Goal: Information Seeking & Learning: Learn about a topic

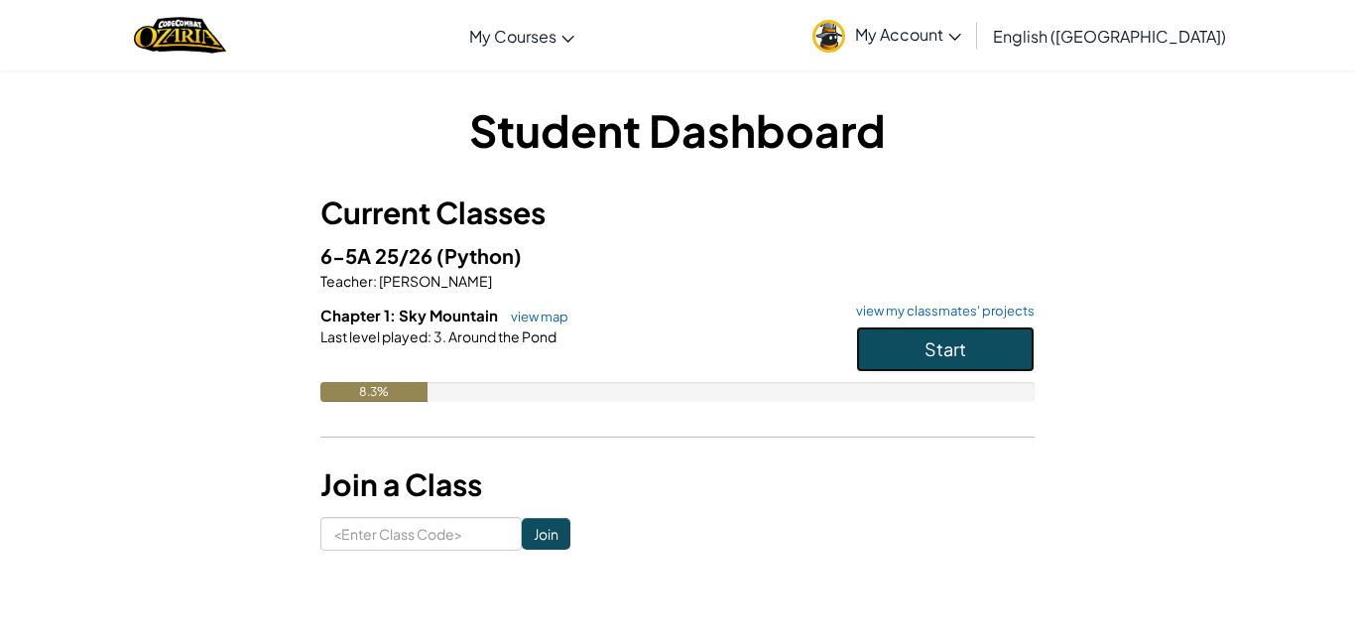
click at [921, 353] on button "Start" at bounding box center [945, 349] width 179 height 46
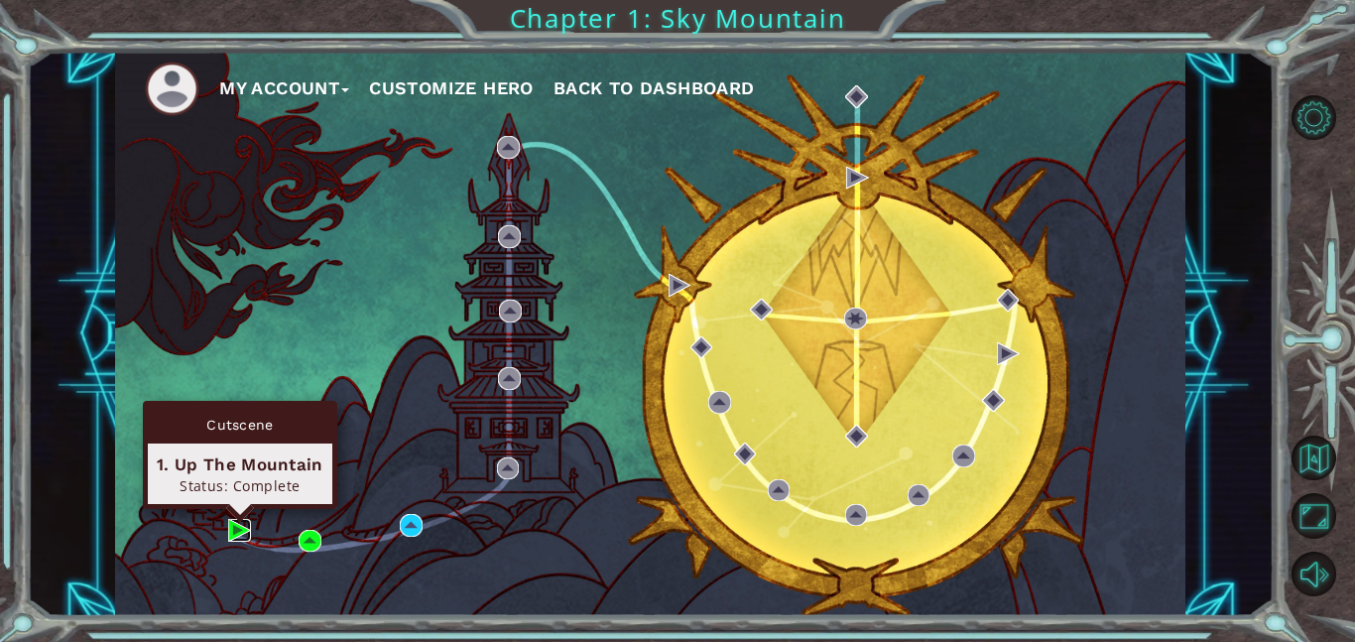
click at [237, 523] on img at bounding box center [239, 530] width 23 height 23
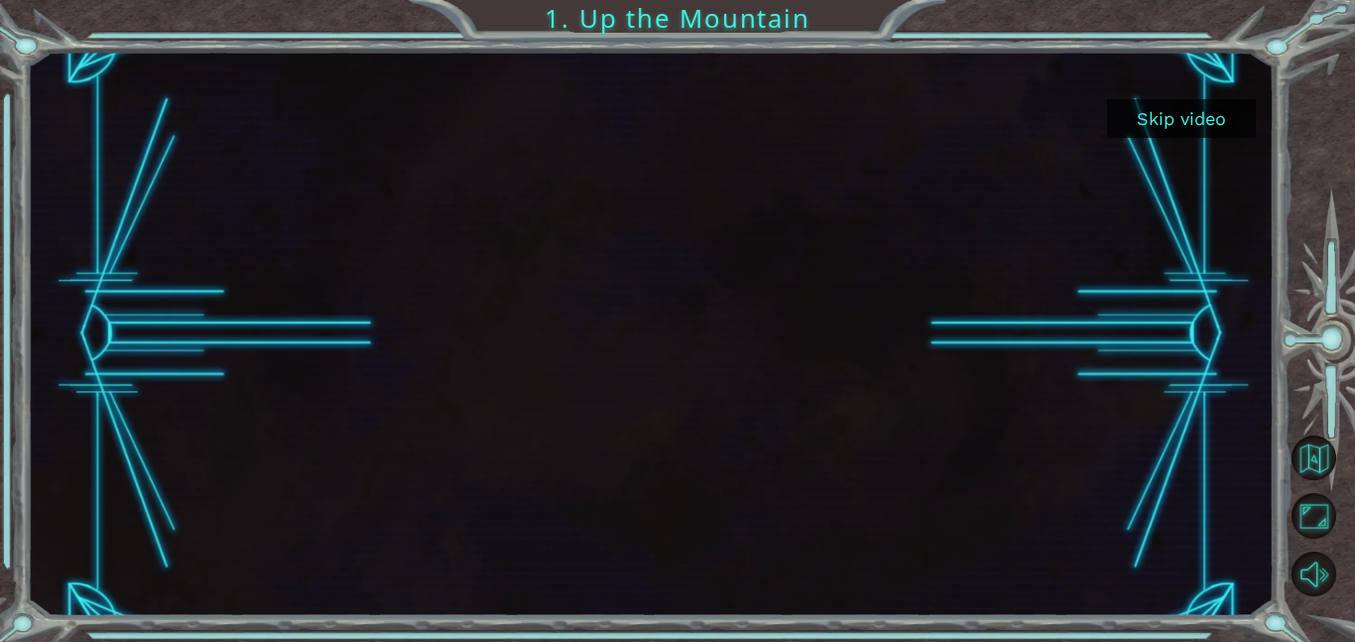
click at [1168, 134] on button "Skip video" at bounding box center [1181, 118] width 149 height 39
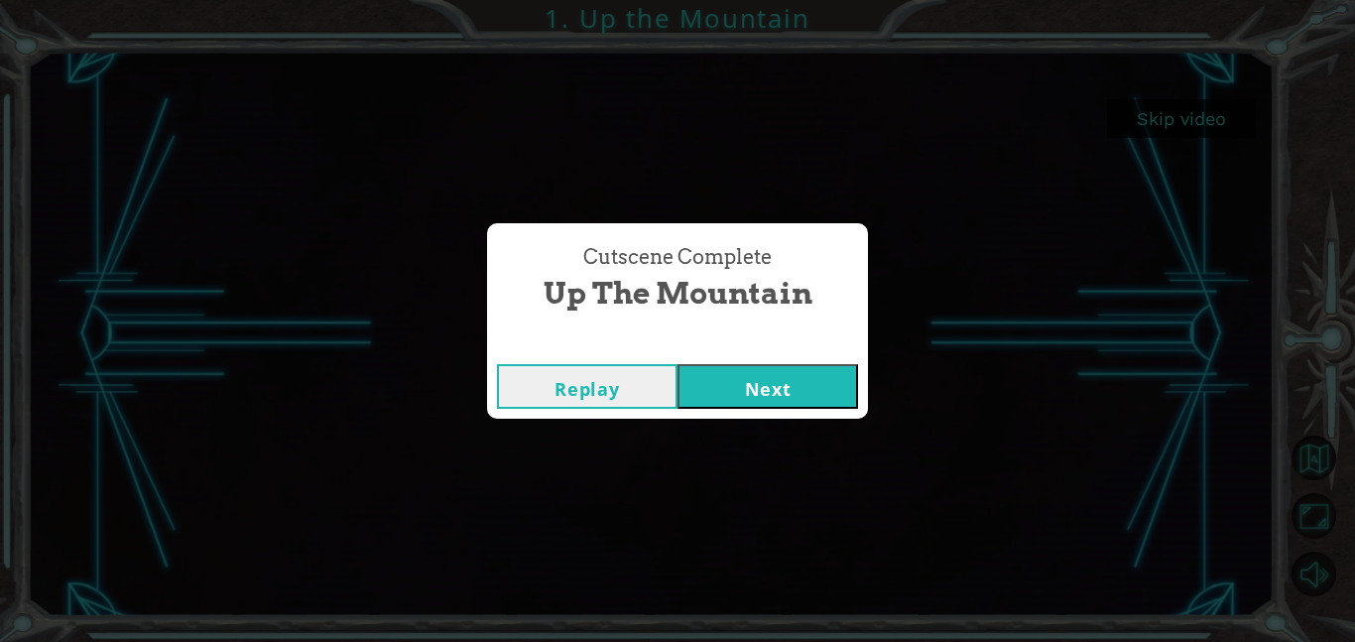
click at [743, 398] on button "Next" at bounding box center [768, 386] width 181 height 45
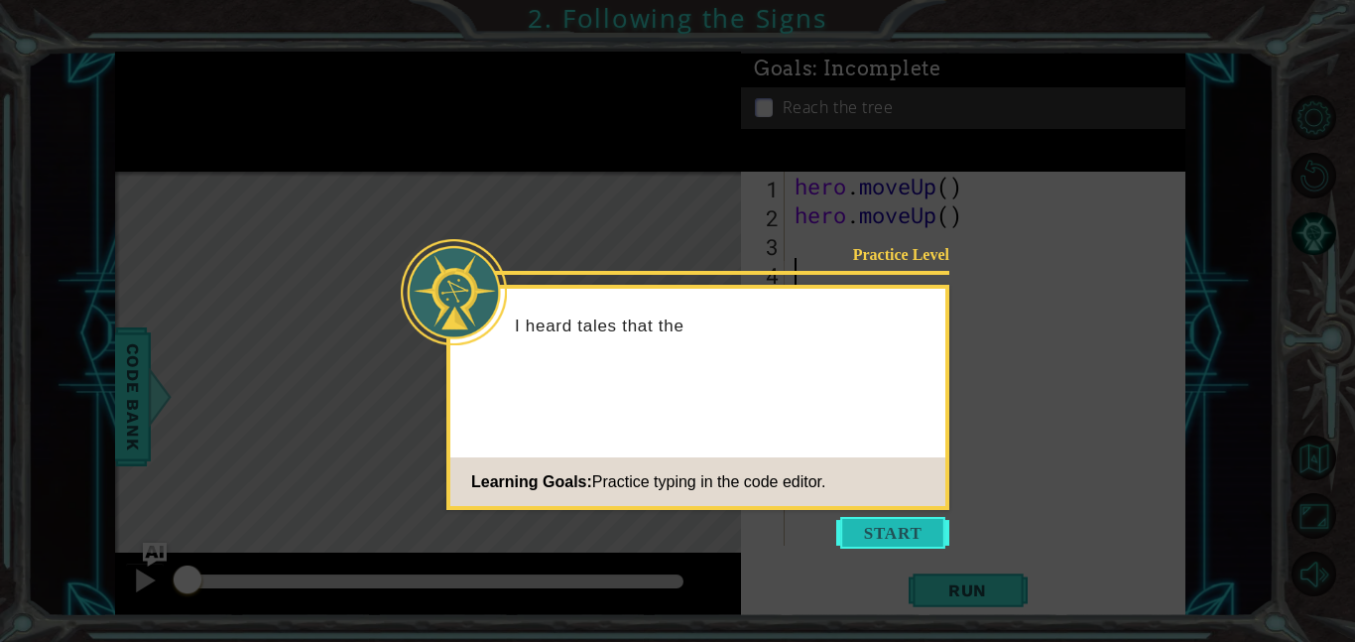
click at [896, 545] on button "Start" at bounding box center [892, 533] width 113 height 32
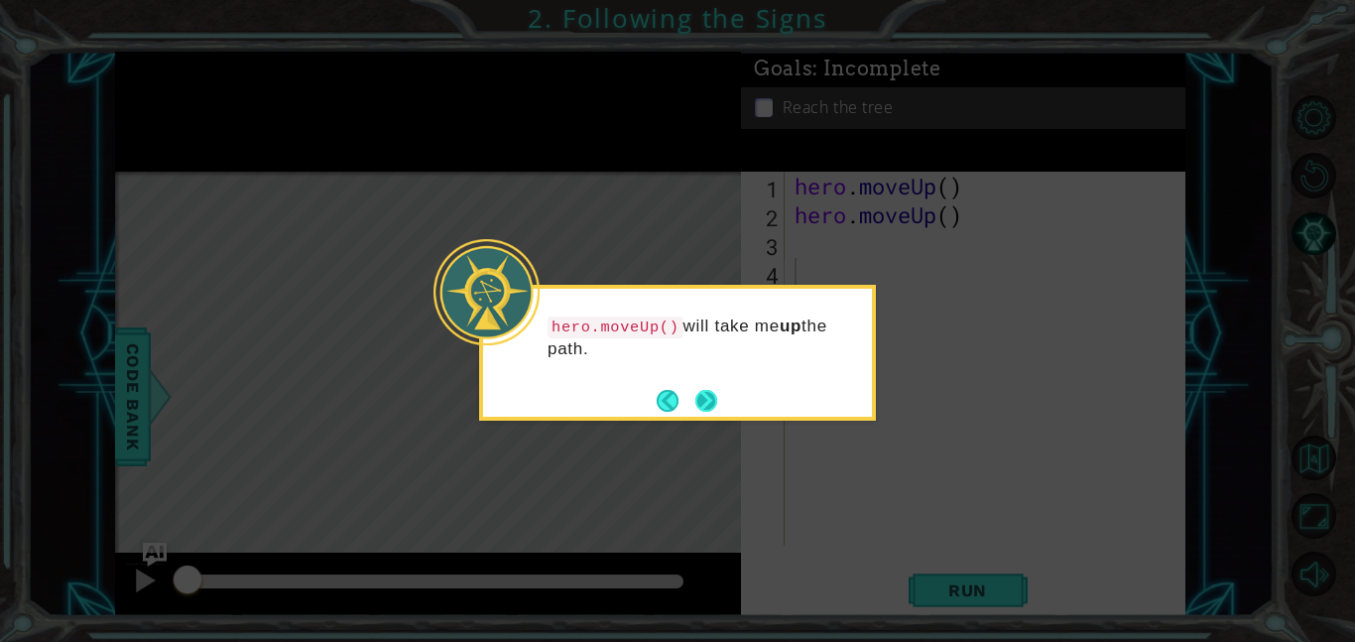
click at [703, 399] on button "Next" at bounding box center [706, 401] width 22 height 22
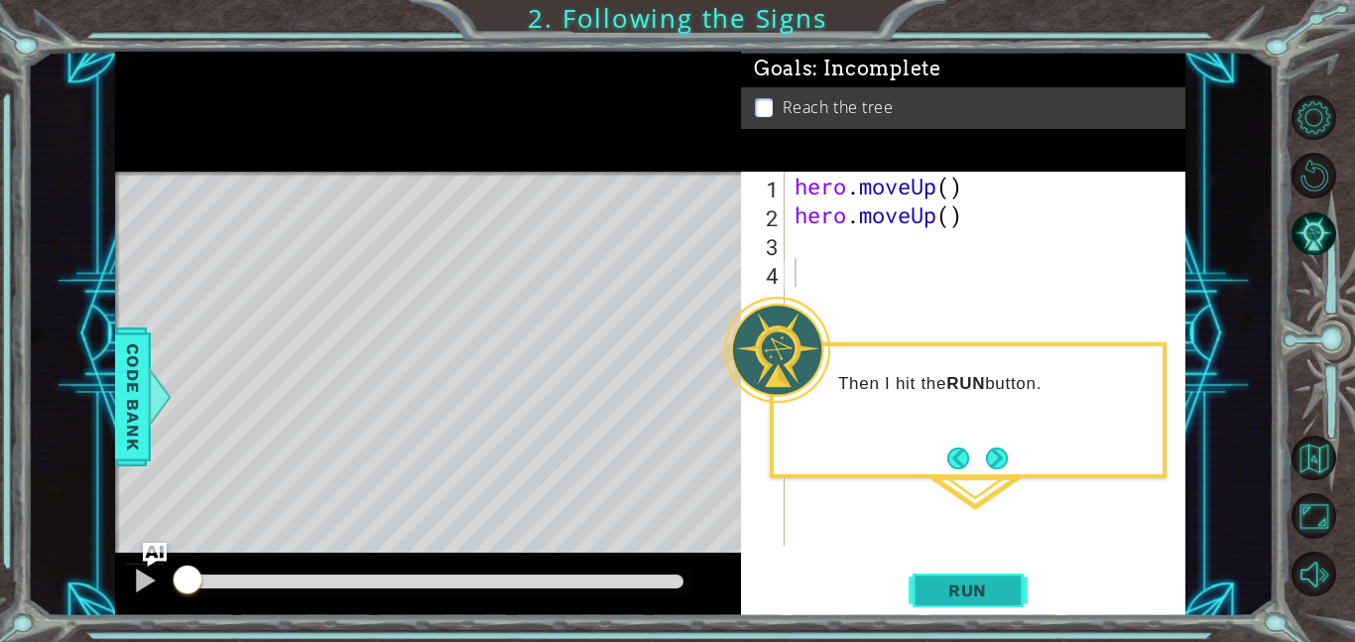
click at [970, 592] on span "Run" at bounding box center [967, 590] width 78 height 20
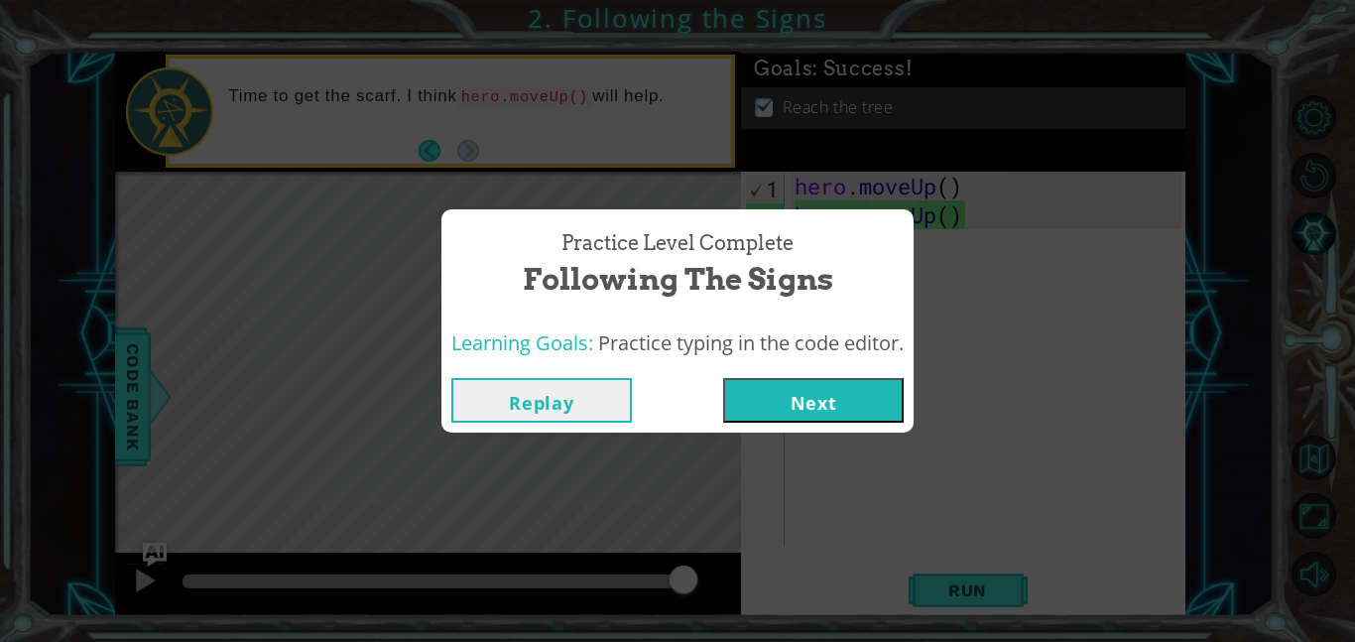
click at [843, 399] on button "Next" at bounding box center [813, 400] width 181 height 45
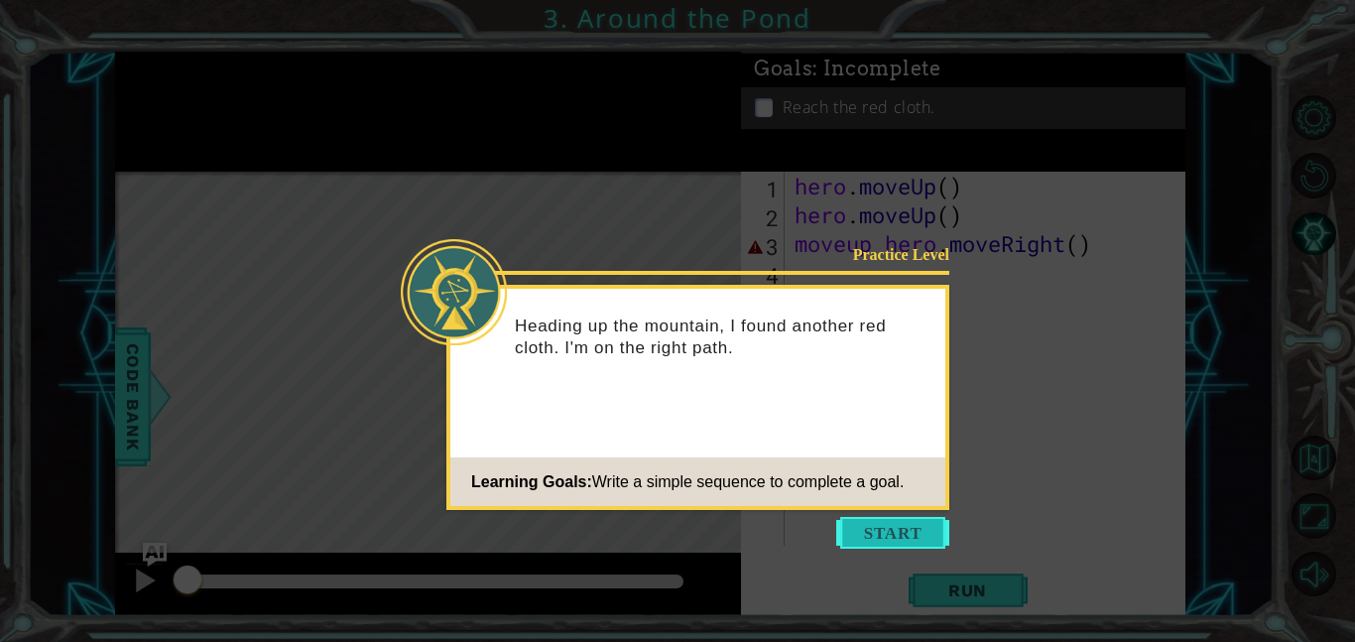
click at [898, 538] on button "Start" at bounding box center [892, 533] width 113 height 32
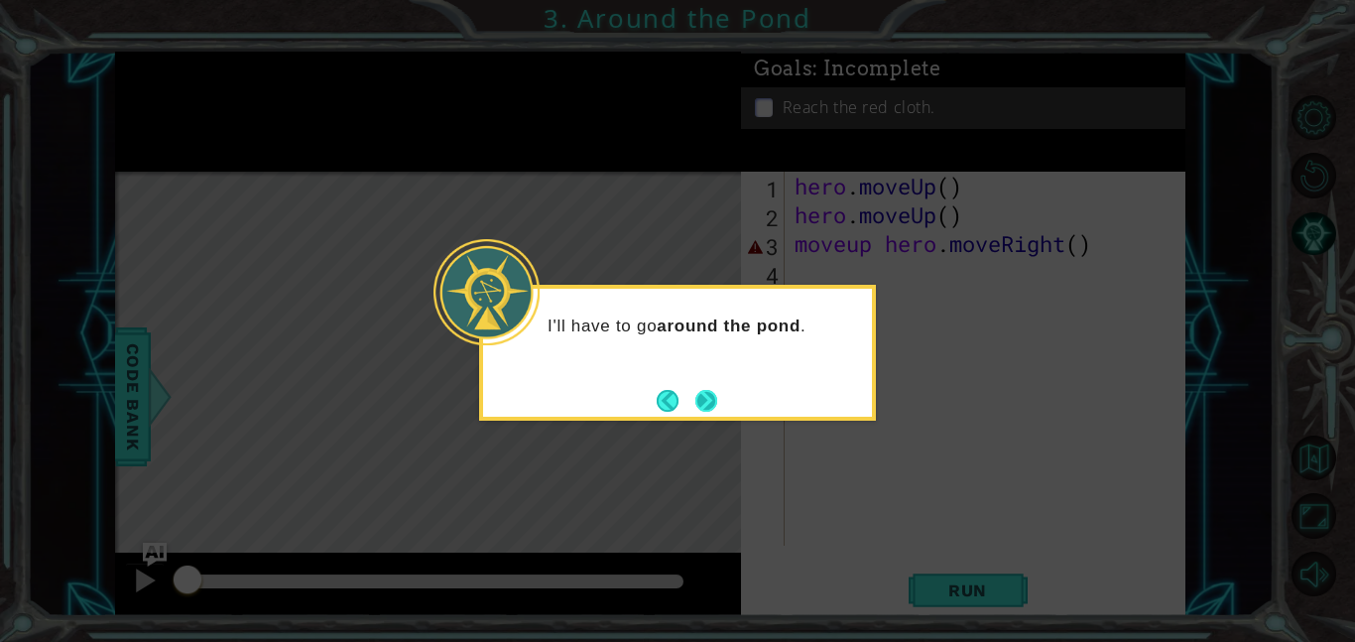
click at [696, 399] on button "Next" at bounding box center [706, 401] width 22 height 22
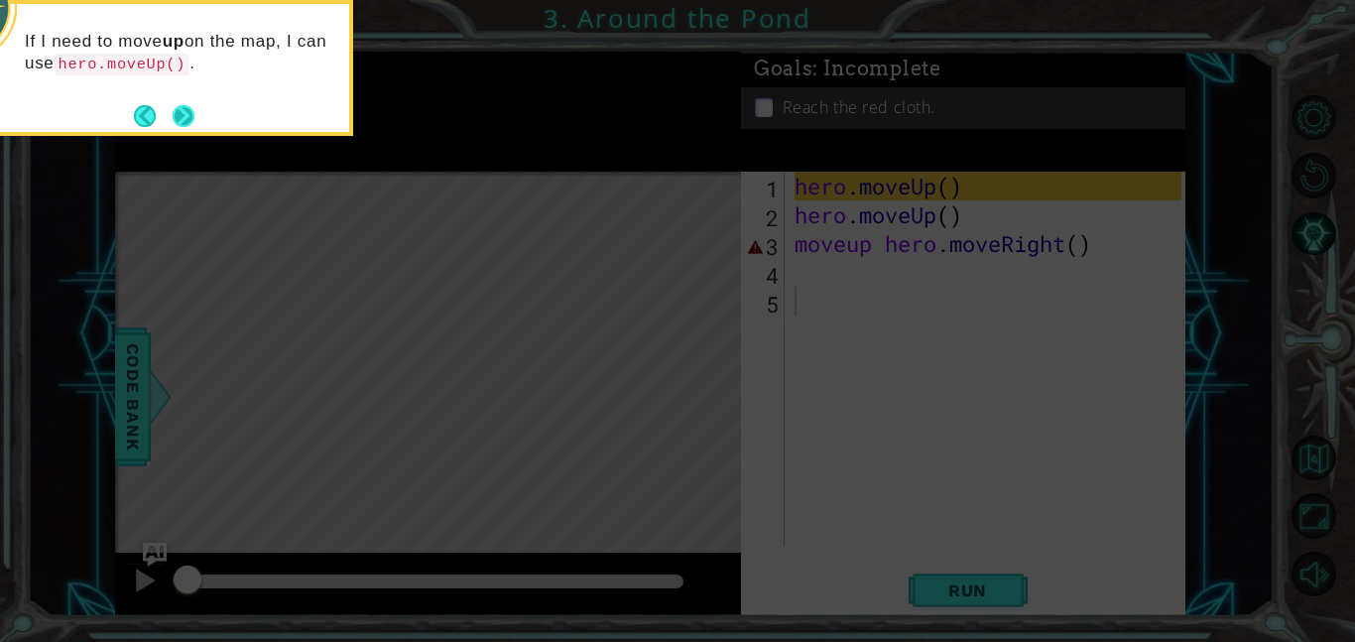
click at [190, 113] on button "Next" at bounding box center [184, 116] width 22 height 22
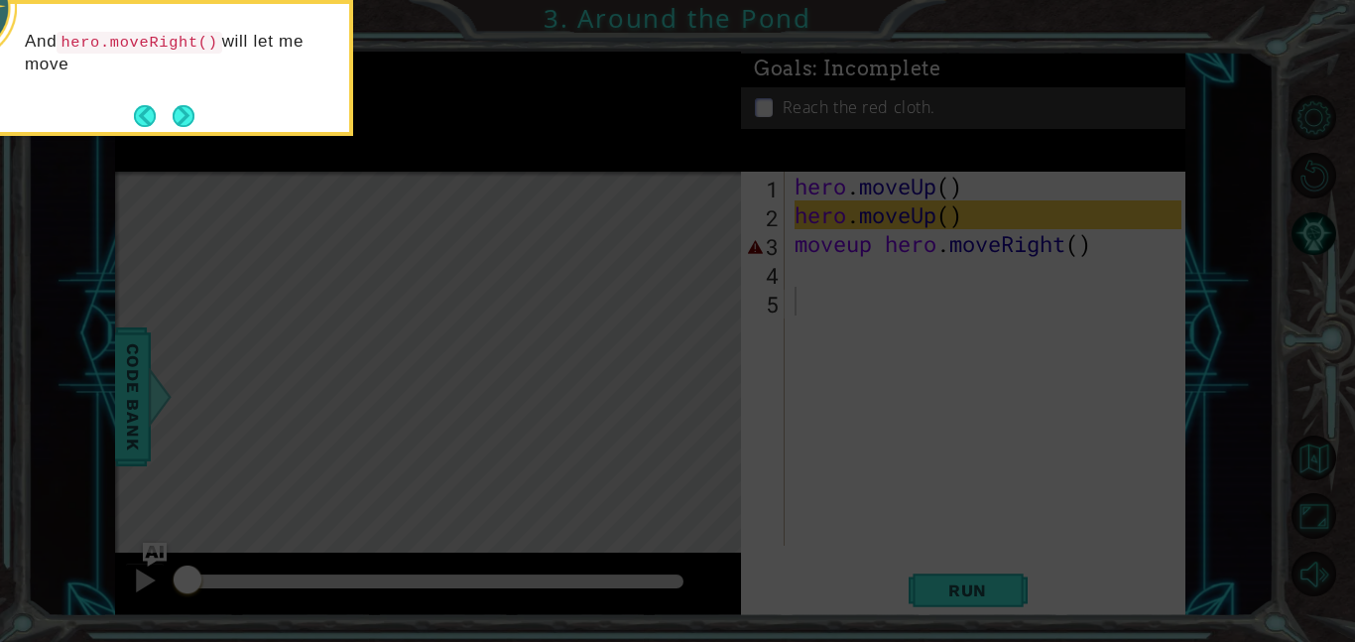
click at [190, 113] on button "Next" at bounding box center [184, 116] width 22 height 22
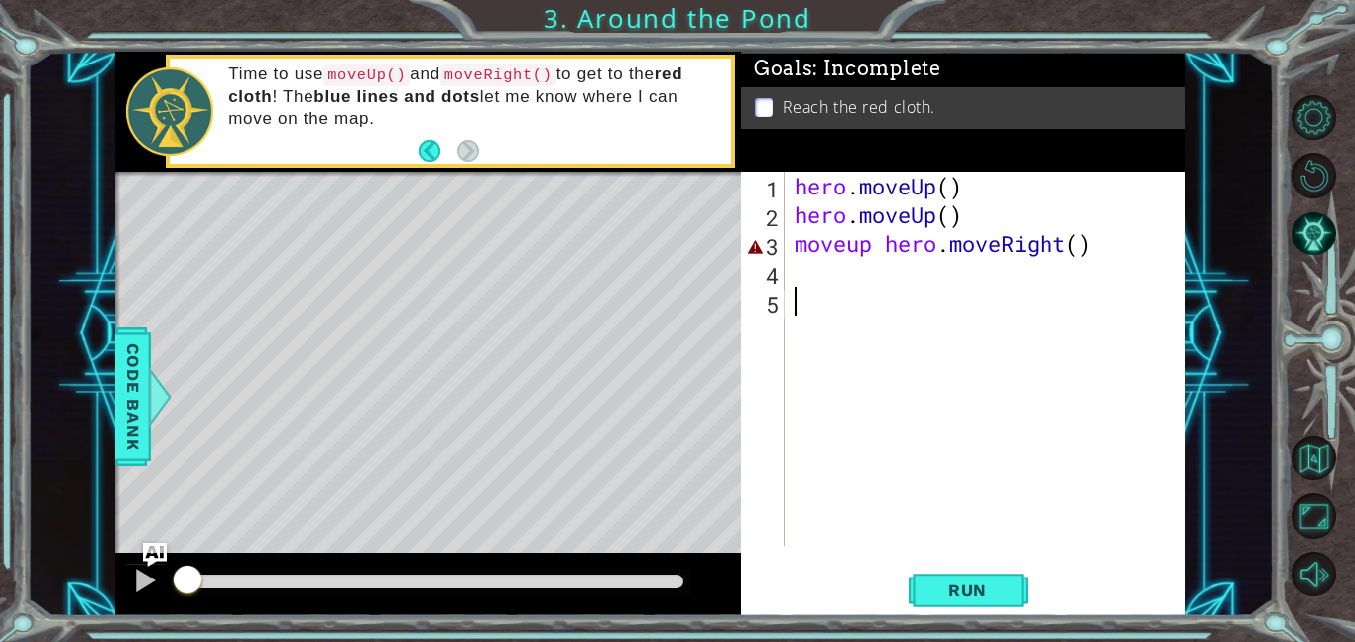
click at [805, 277] on div "hero . moveUp ( ) hero . moveUp ( ) moveup hero . moveRight ( )" at bounding box center [991, 387] width 401 height 431
click at [977, 585] on span "Run" at bounding box center [967, 590] width 78 height 20
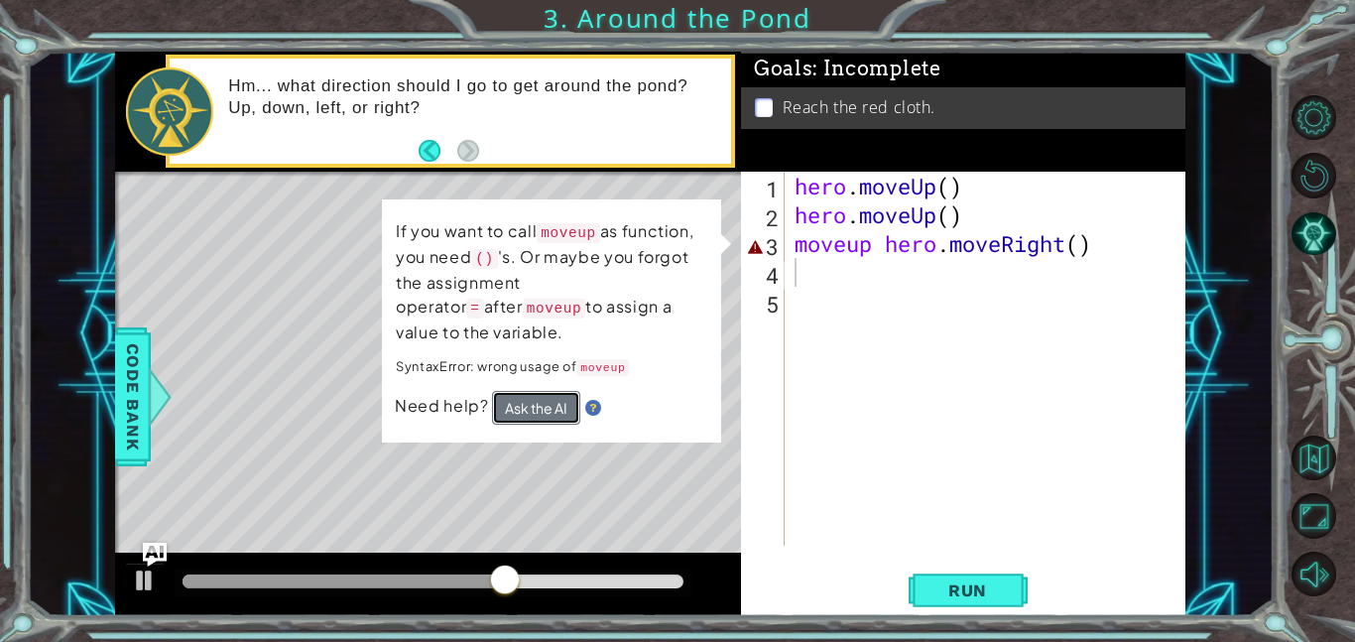
click at [555, 421] on button "Ask the AI" at bounding box center [536, 408] width 88 height 34
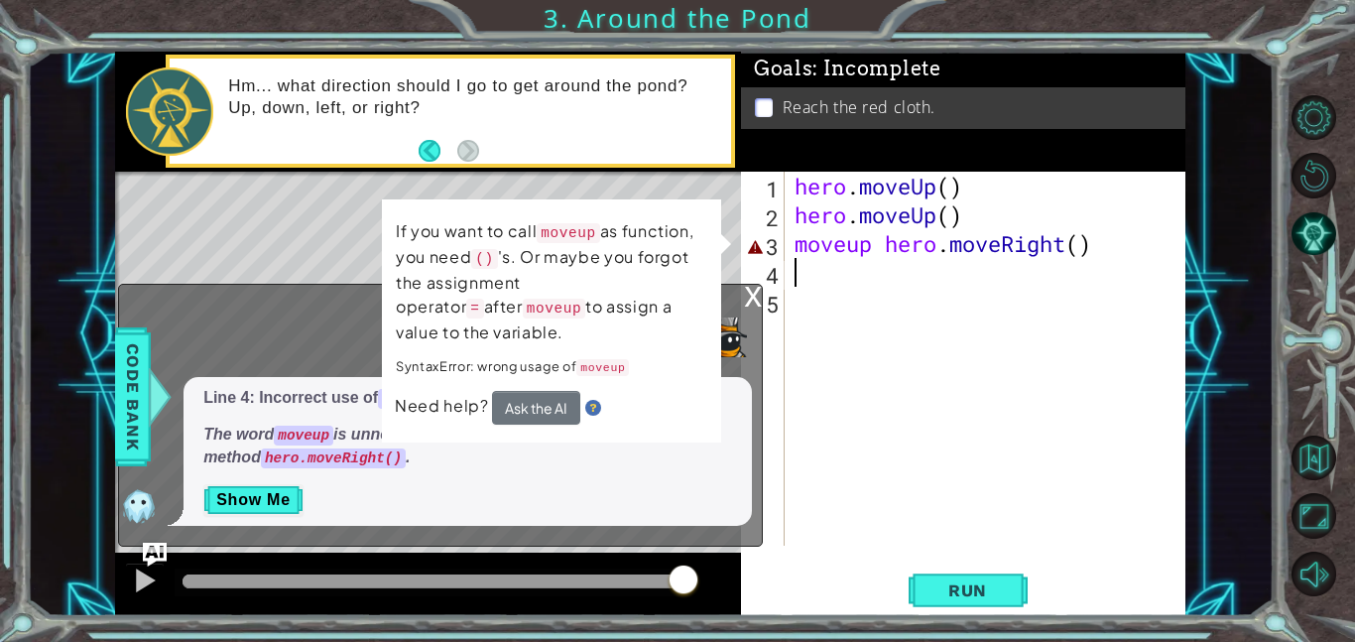
click at [842, 360] on div "hero . moveUp ( ) hero . moveUp ( ) moveup hero . moveRight ( )" at bounding box center [991, 387] width 401 height 431
click at [962, 252] on div "hero . moveUp ( ) hero . moveUp ( ) moveup hero . moveRight ( )" at bounding box center [991, 387] width 401 height 431
click at [1095, 246] on div "hero . moveUp ( ) hero . moveUp ( ) moveup hero . moveRight ( )" at bounding box center [991, 387] width 401 height 431
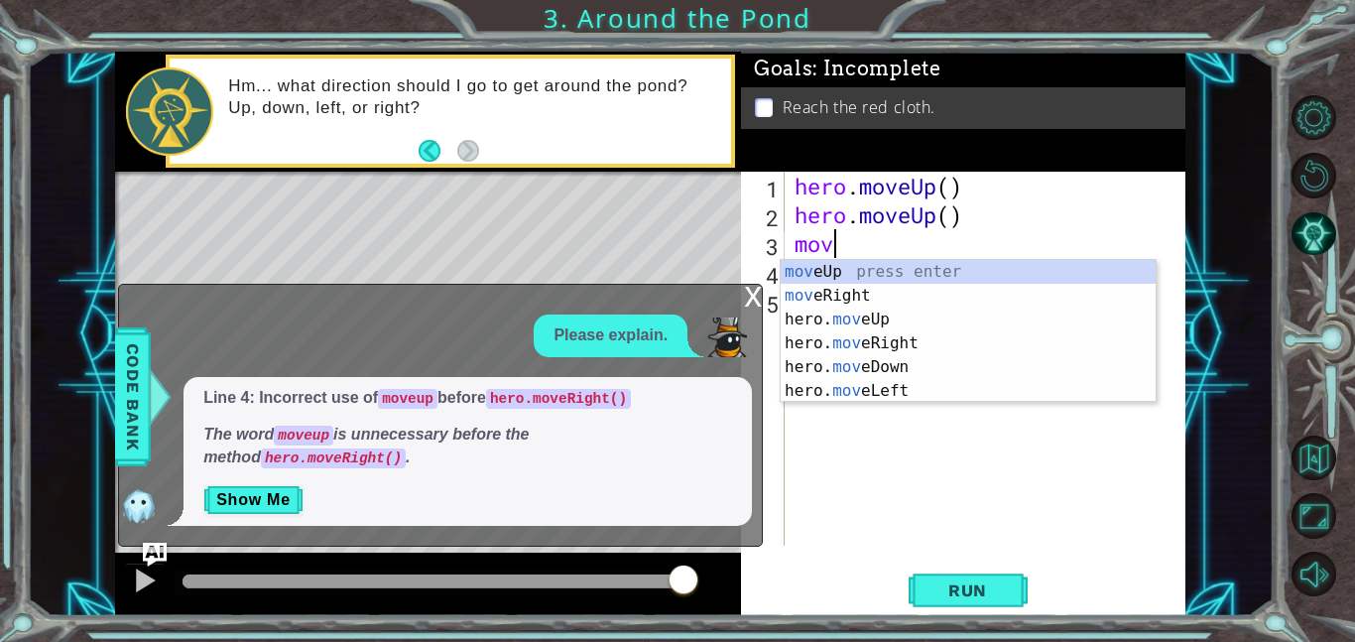
type textarea "m"
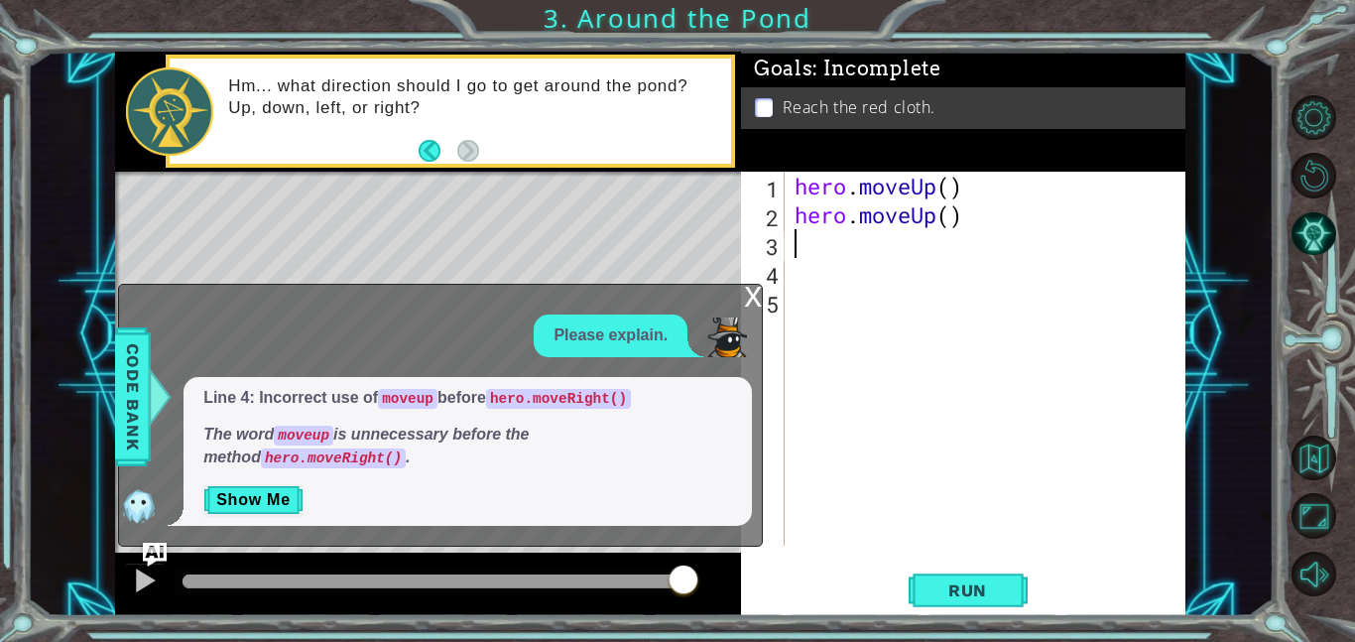
click at [750, 296] on div "x" at bounding box center [753, 295] width 18 height 20
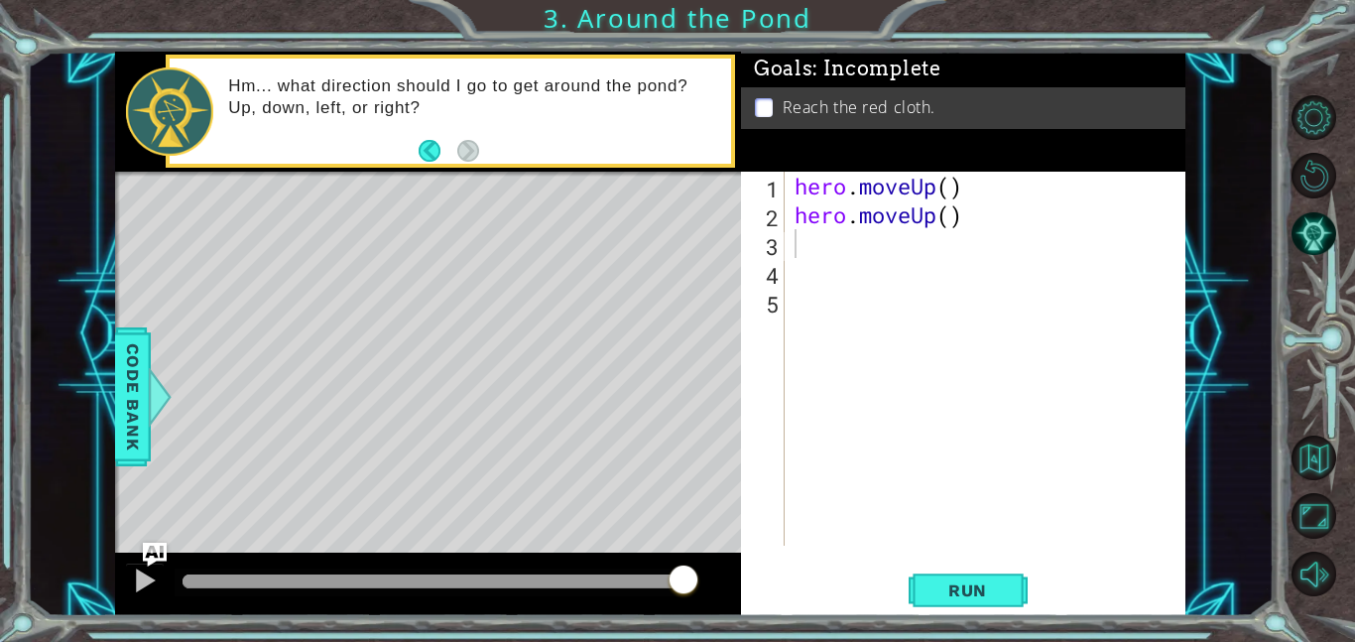
click at [815, 240] on div "hero . moveUp ( ) hero . moveUp ( )" at bounding box center [991, 387] width 401 height 431
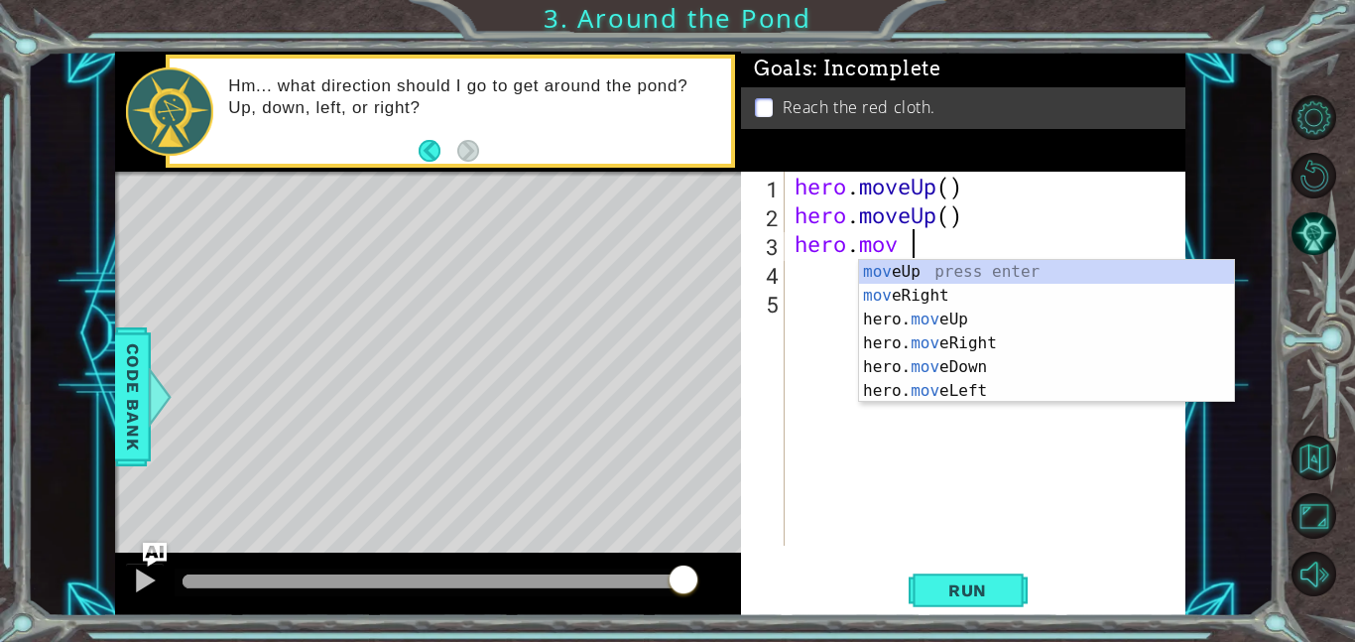
scroll to position [0, 5]
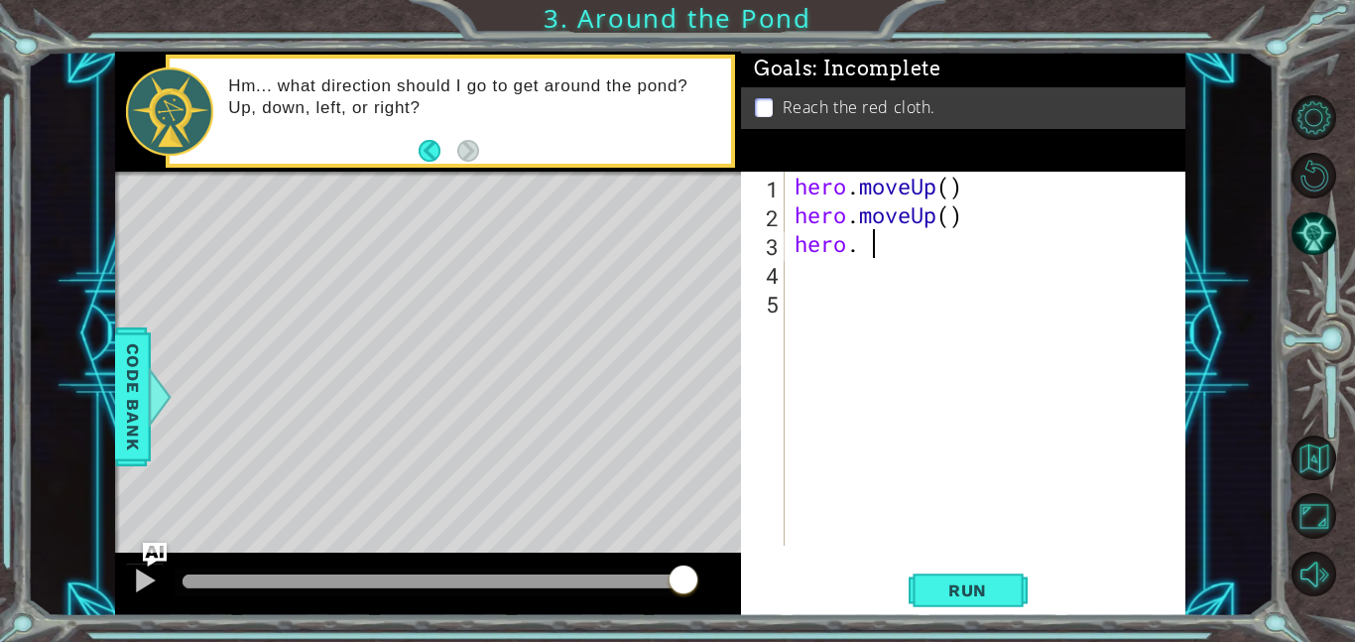
type textarea "hero."
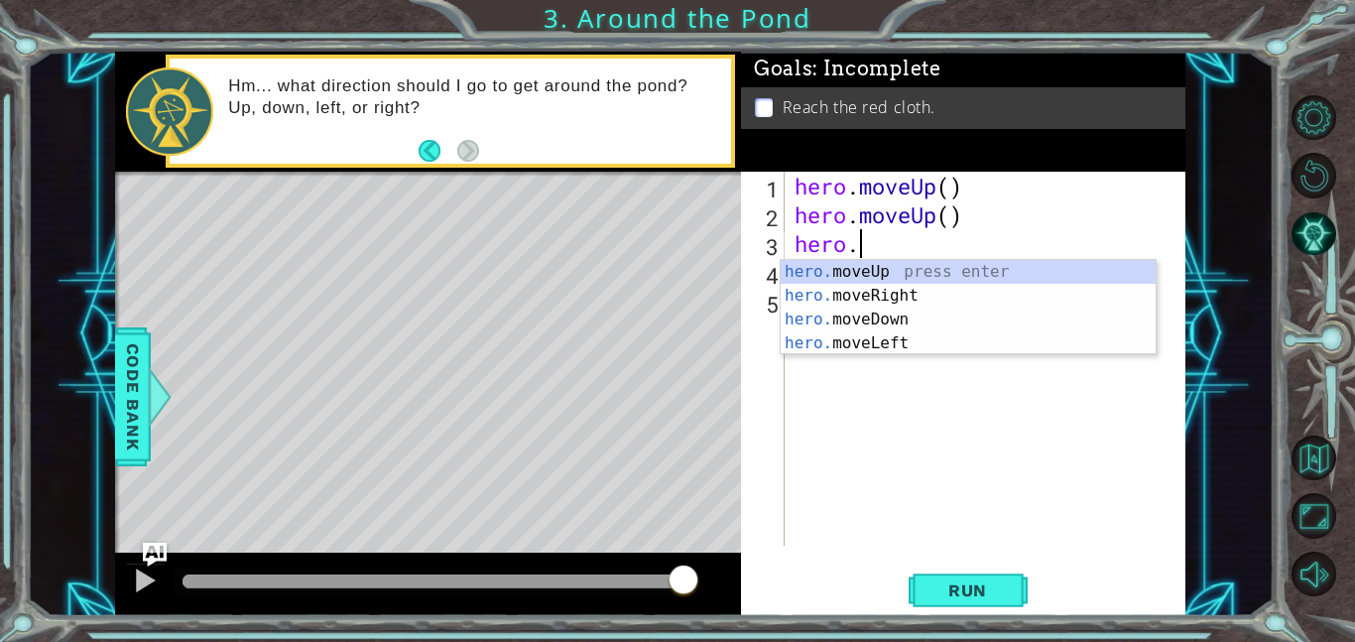
scroll to position [0, 2]
click at [896, 294] on div "hero. moveUp press enter hero. moveRight press enter hero. moveDown press enter…" at bounding box center [968, 331] width 375 height 143
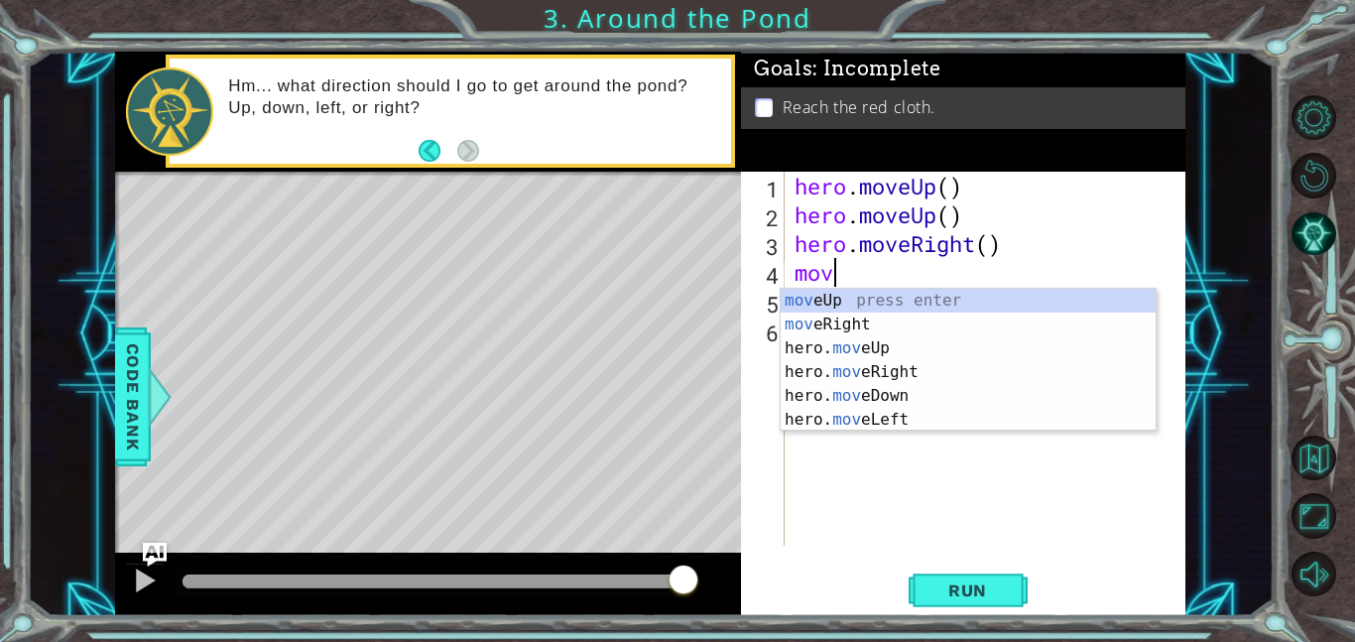
scroll to position [0, 1]
type textarea "m"
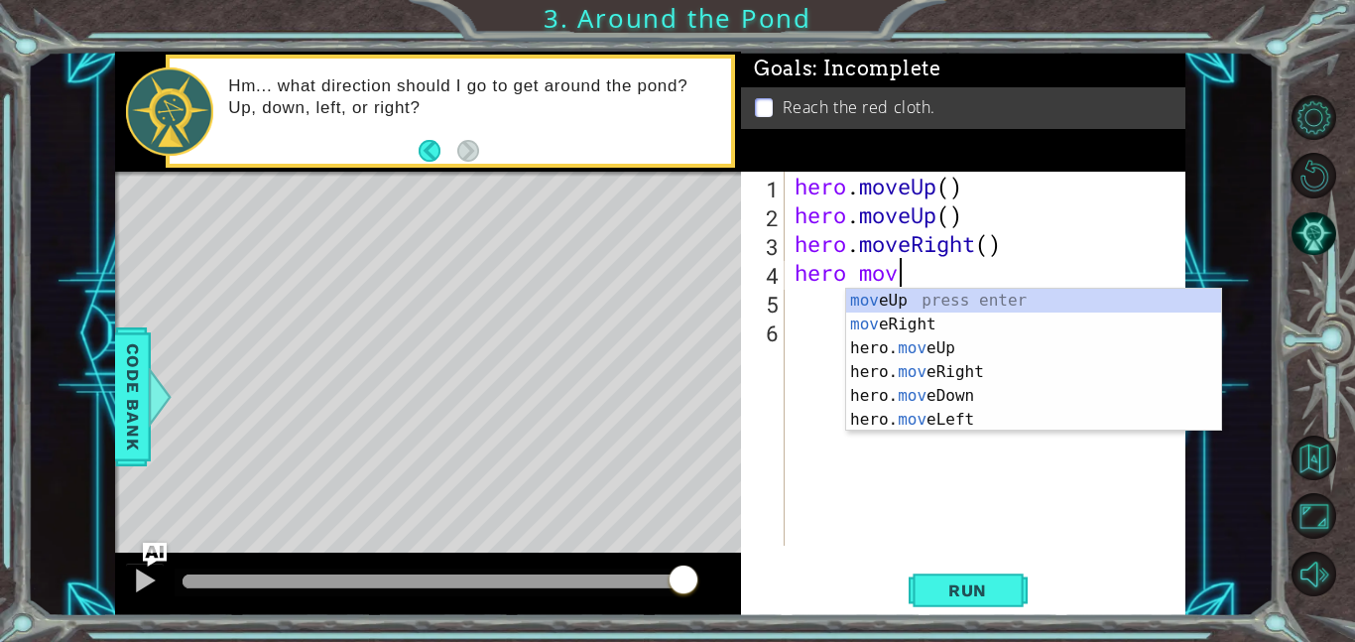
scroll to position [0, 4]
click at [850, 270] on div "hero . moveUp ( ) hero . moveUp ( ) hero . moveRight ( ) hero move" at bounding box center [991, 387] width 401 height 431
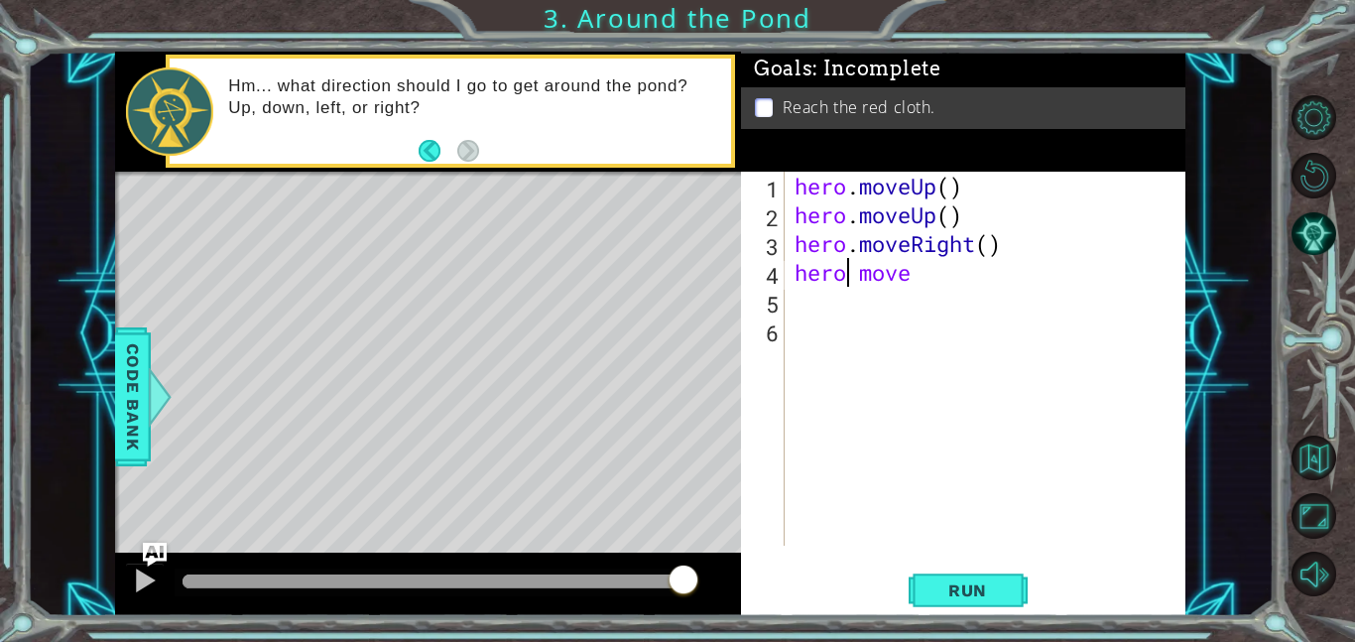
scroll to position [0, 3]
click at [928, 273] on div "hero . moveUp ( ) hero . moveUp ( ) hero . moveRight ( ) hero . move" at bounding box center [991, 387] width 401 height 431
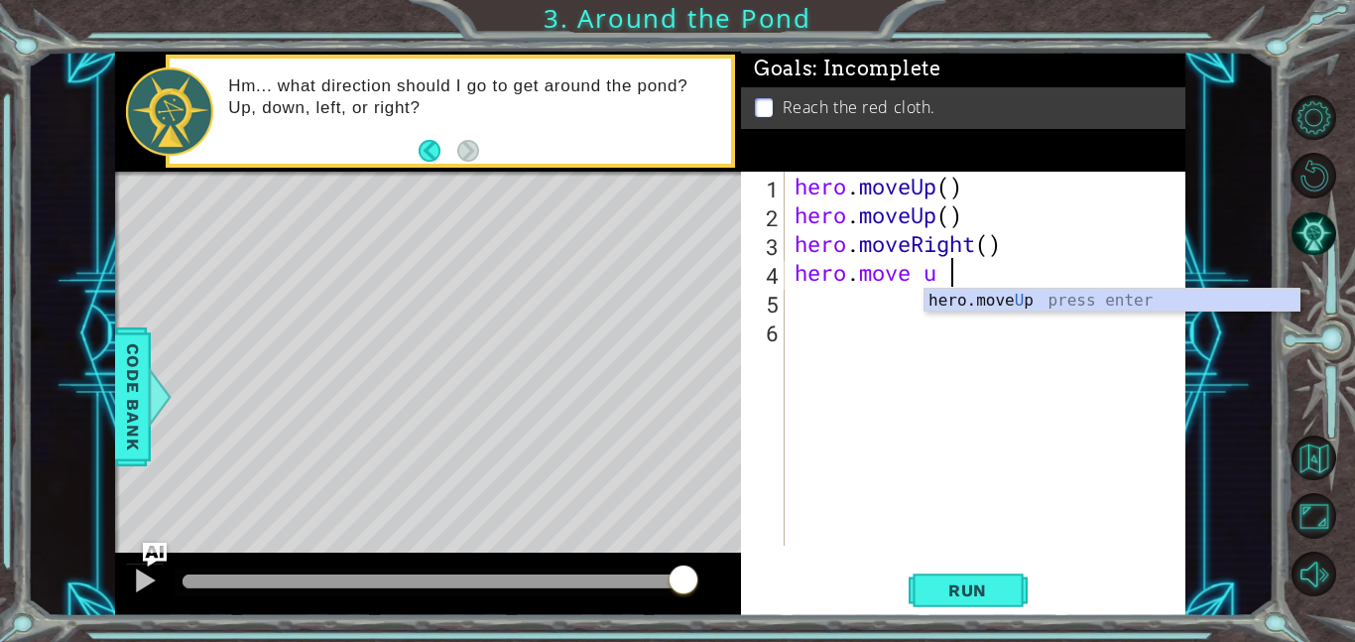
scroll to position [0, 6]
type textarea "hero. move up"
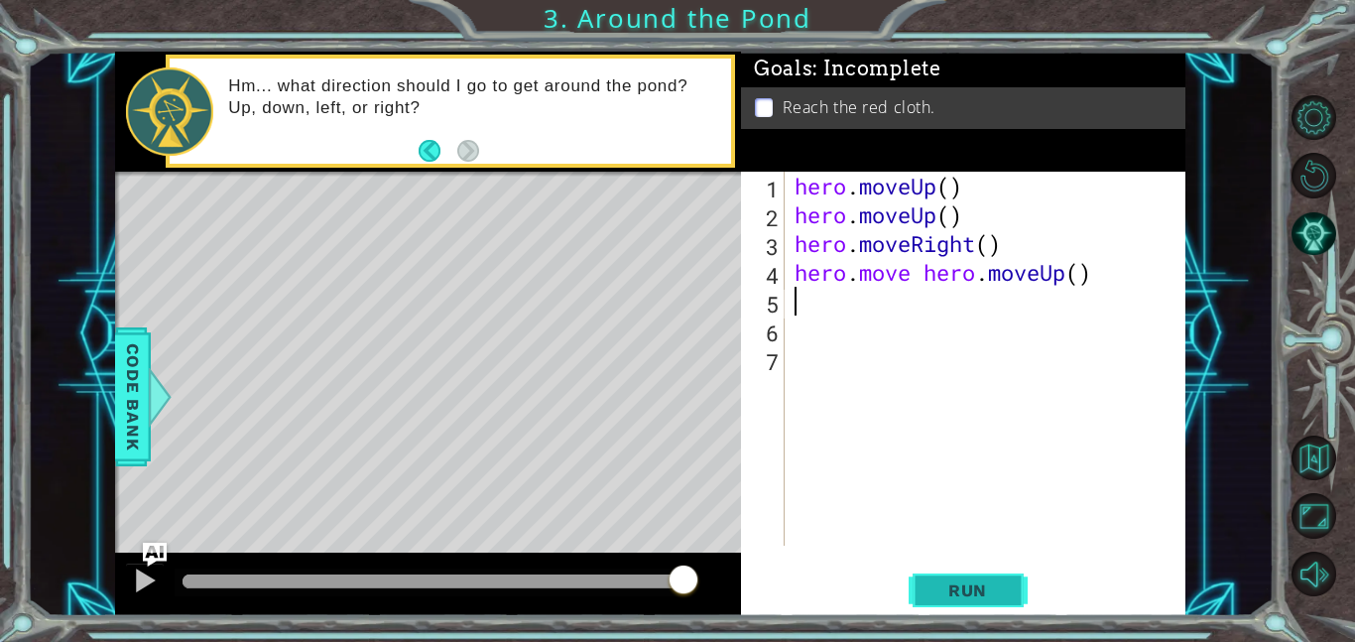
click at [966, 584] on span "Run" at bounding box center [967, 590] width 78 height 20
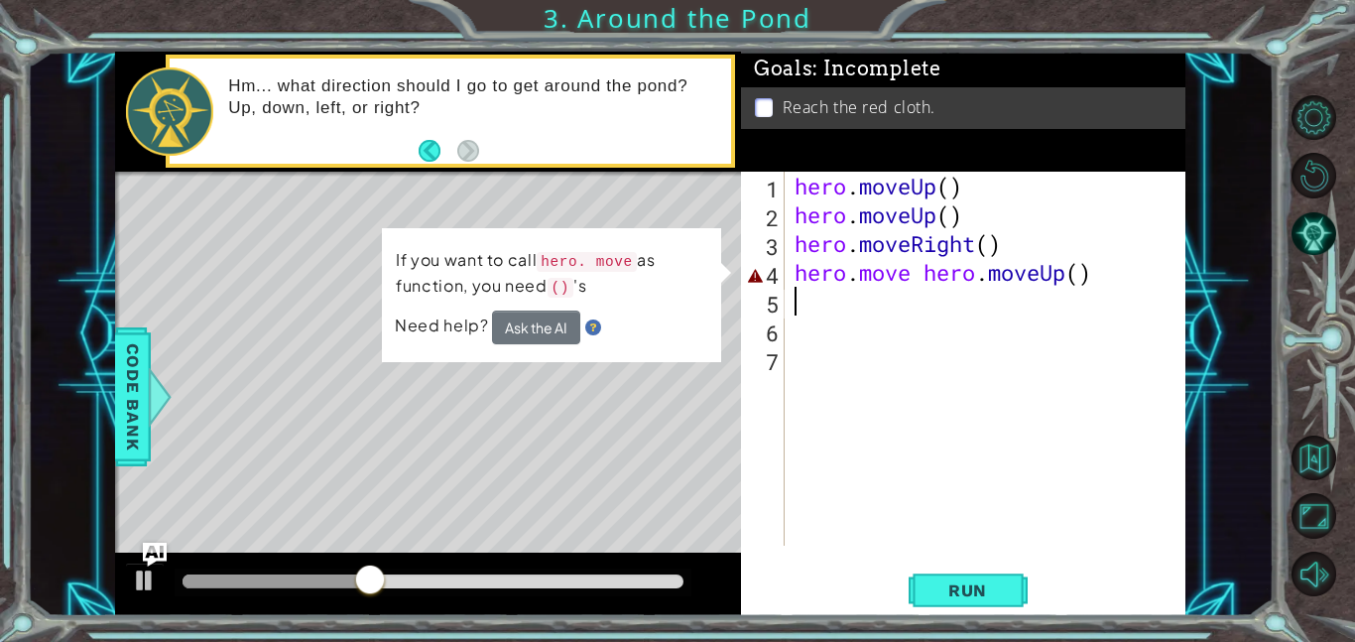
click at [990, 279] on div "hero . moveUp ( ) hero . moveUp ( ) hero . moveRight ( ) hero . move hero . mov…" at bounding box center [991, 387] width 401 height 431
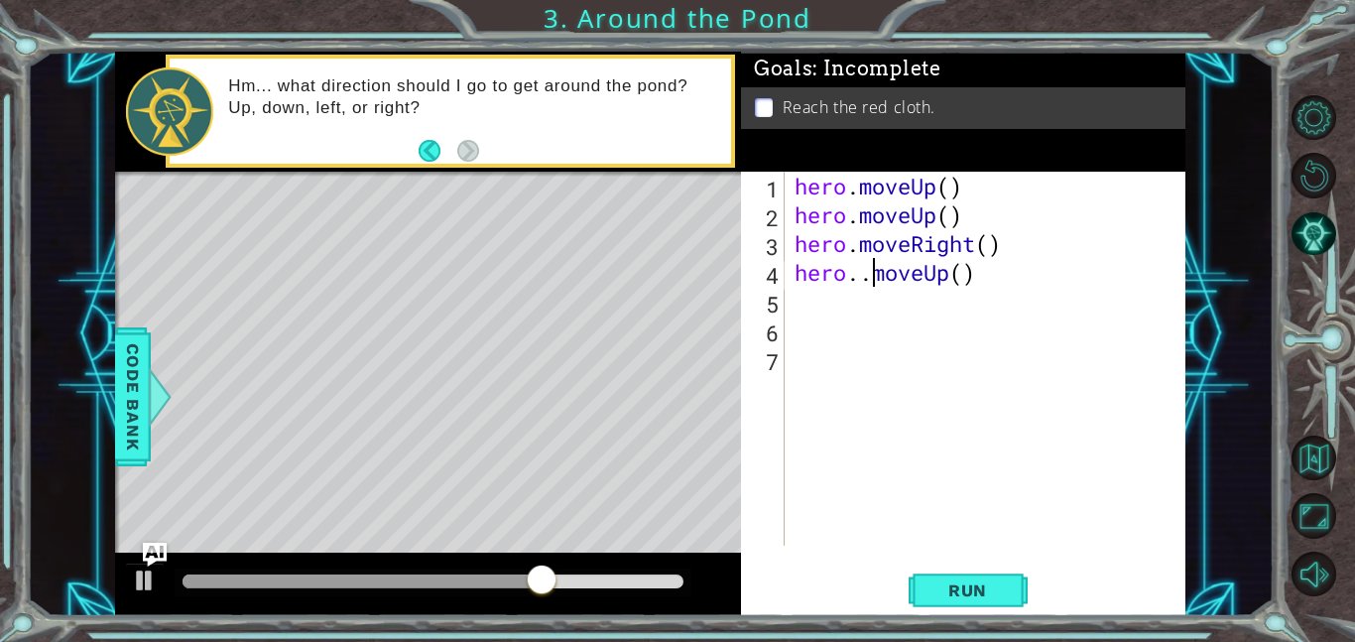
click at [1045, 281] on div "hero . moveUp ( ) hero . moveUp ( ) hero . moveRight ( ) hero . . moveUp ( )" at bounding box center [991, 387] width 401 height 431
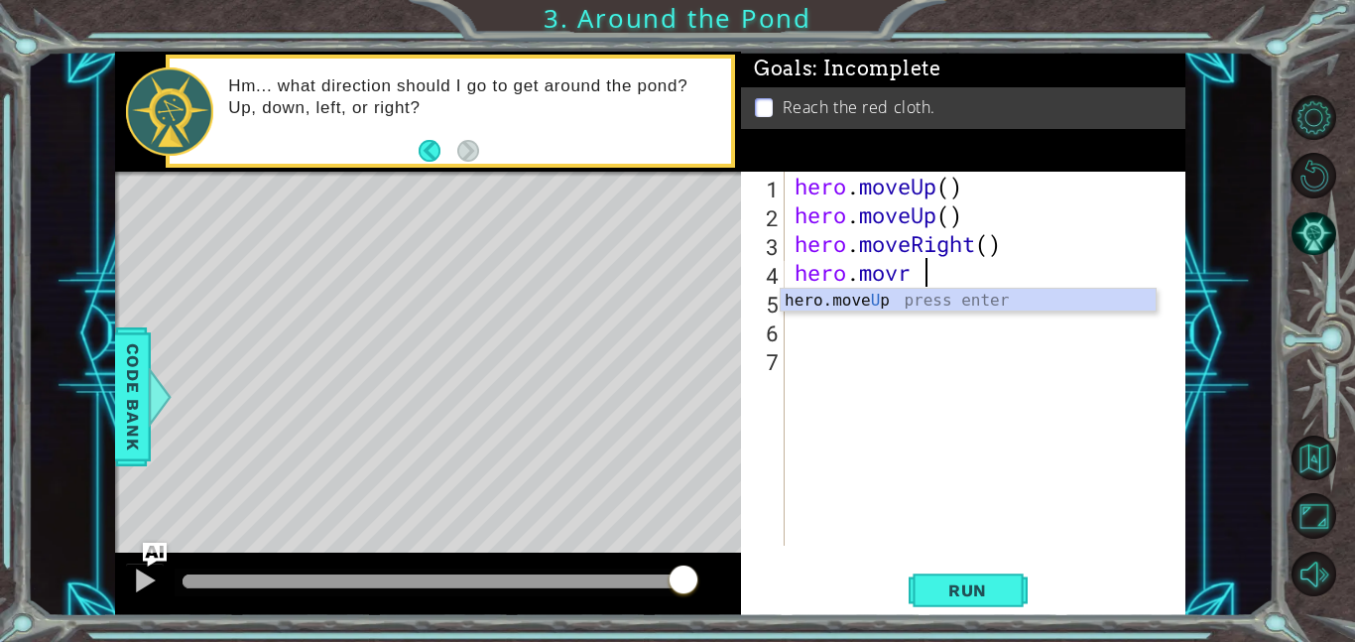
scroll to position [0, 4]
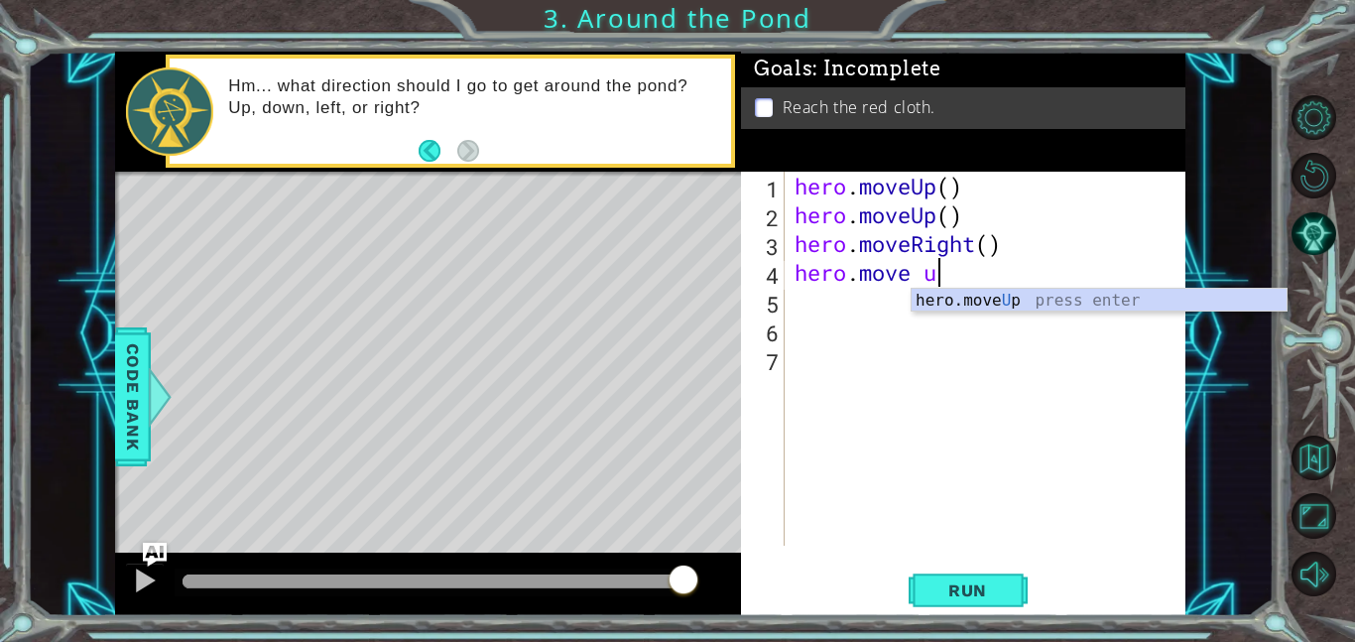
type textarea "hero.move up"
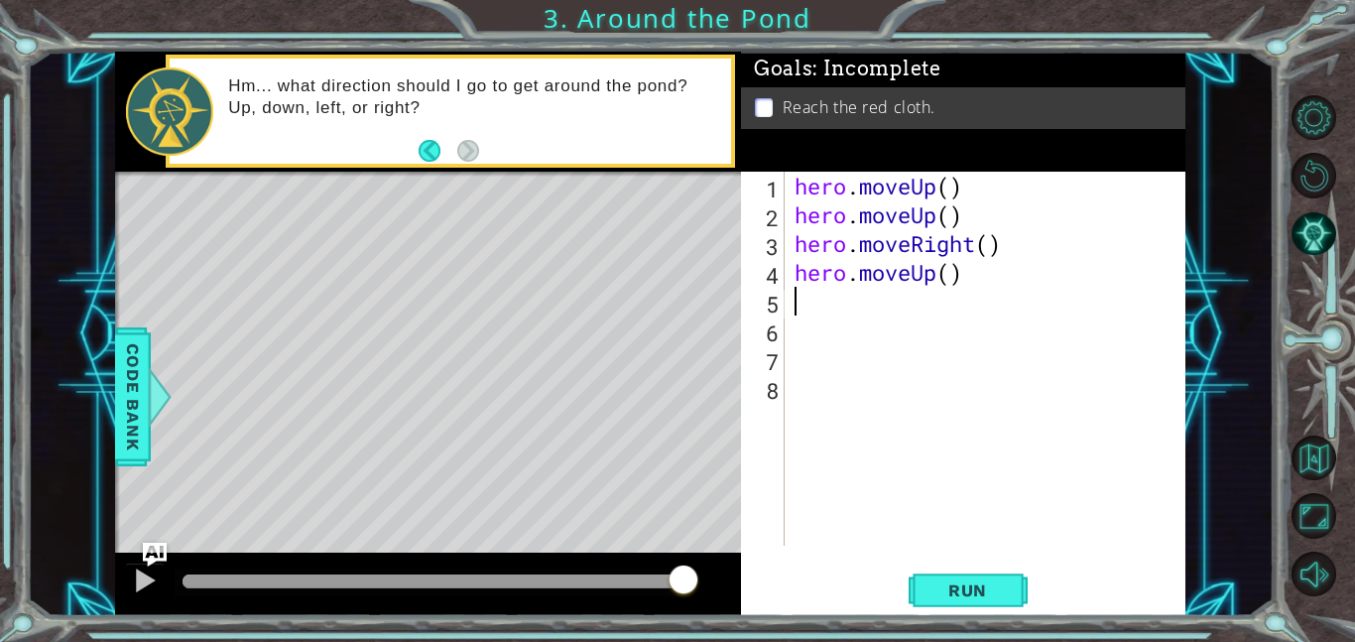
scroll to position [0, 0]
click at [961, 593] on span "Run" at bounding box center [967, 590] width 78 height 20
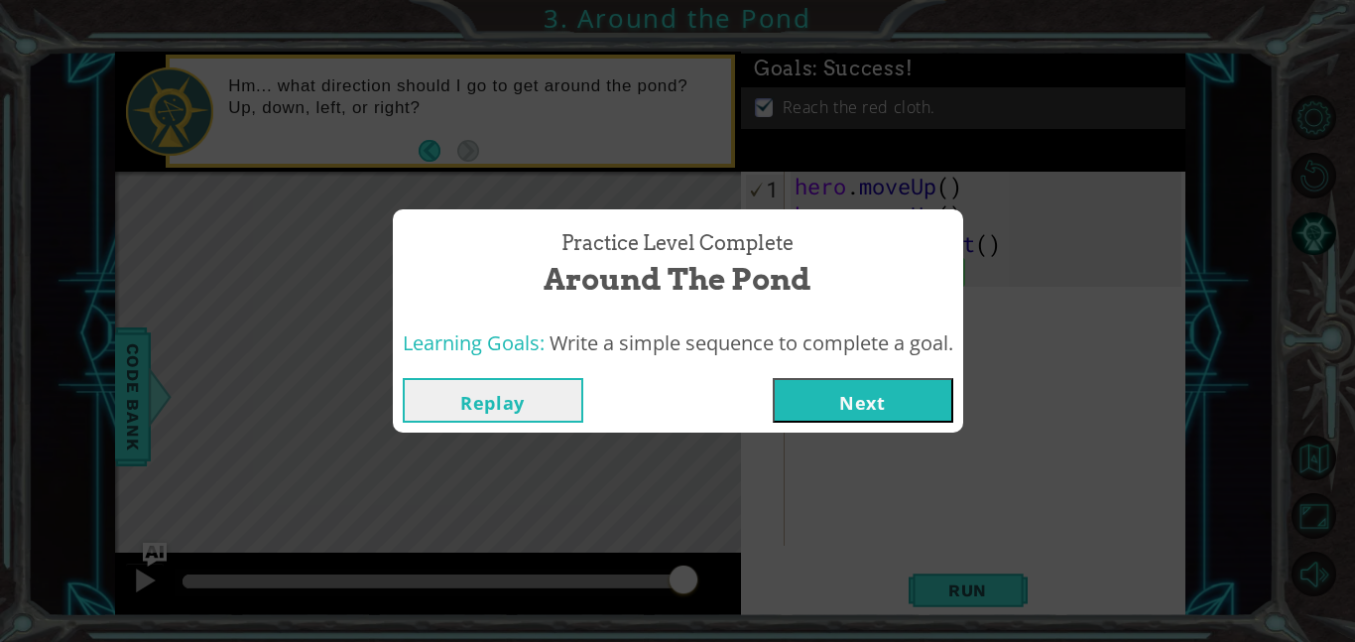
click at [872, 400] on button "Next" at bounding box center [863, 400] width 181 height 45
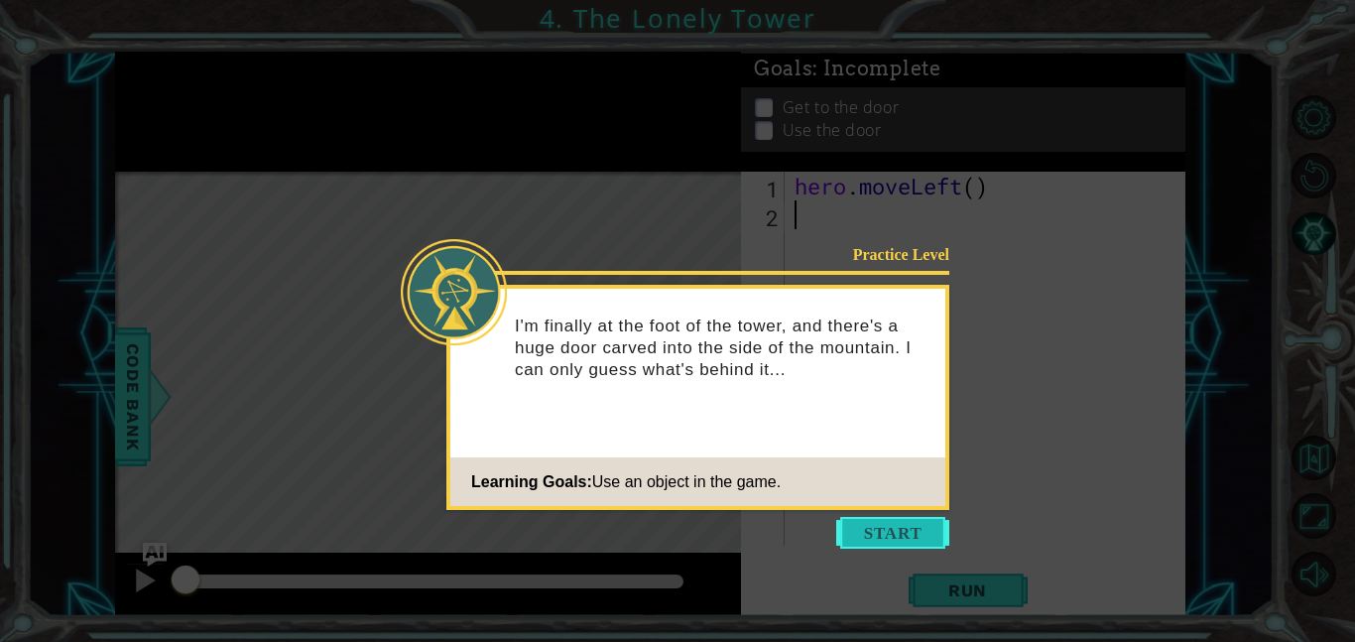
click at [906, 519] on button "Start" at bounding box center [892, 533] width 113 height 32
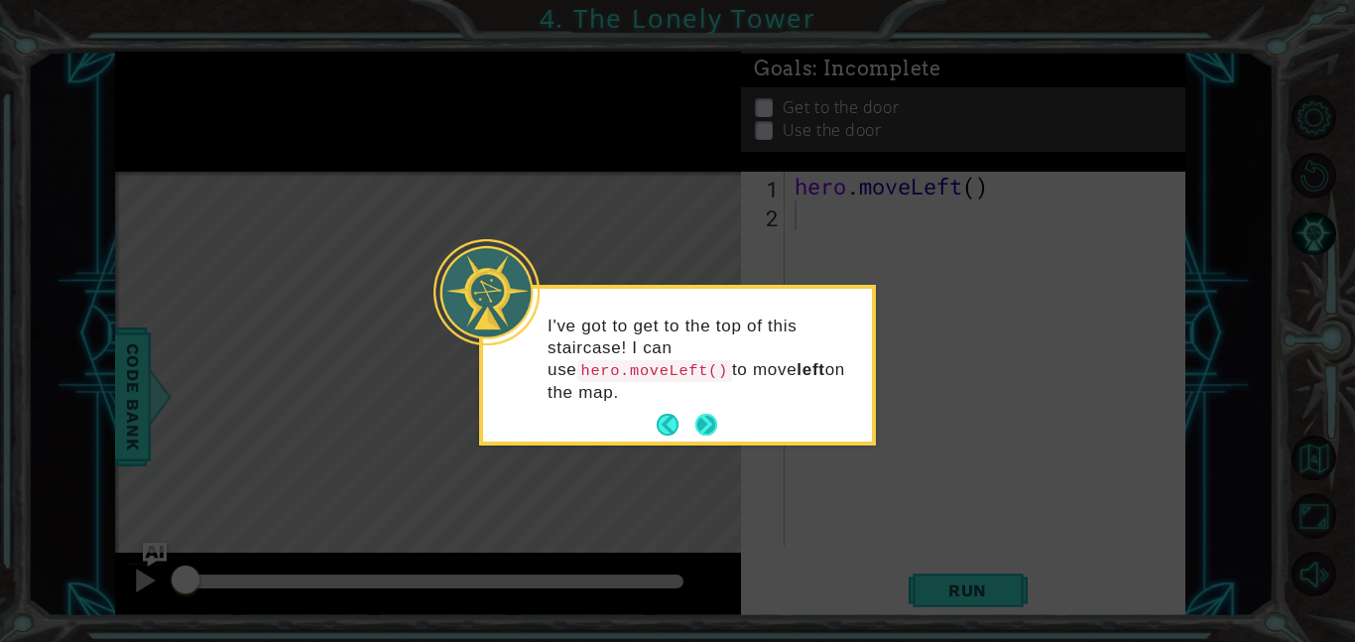
click at [703, 414] on button "Next" at bounding box center [706, 425] width 22 height 22
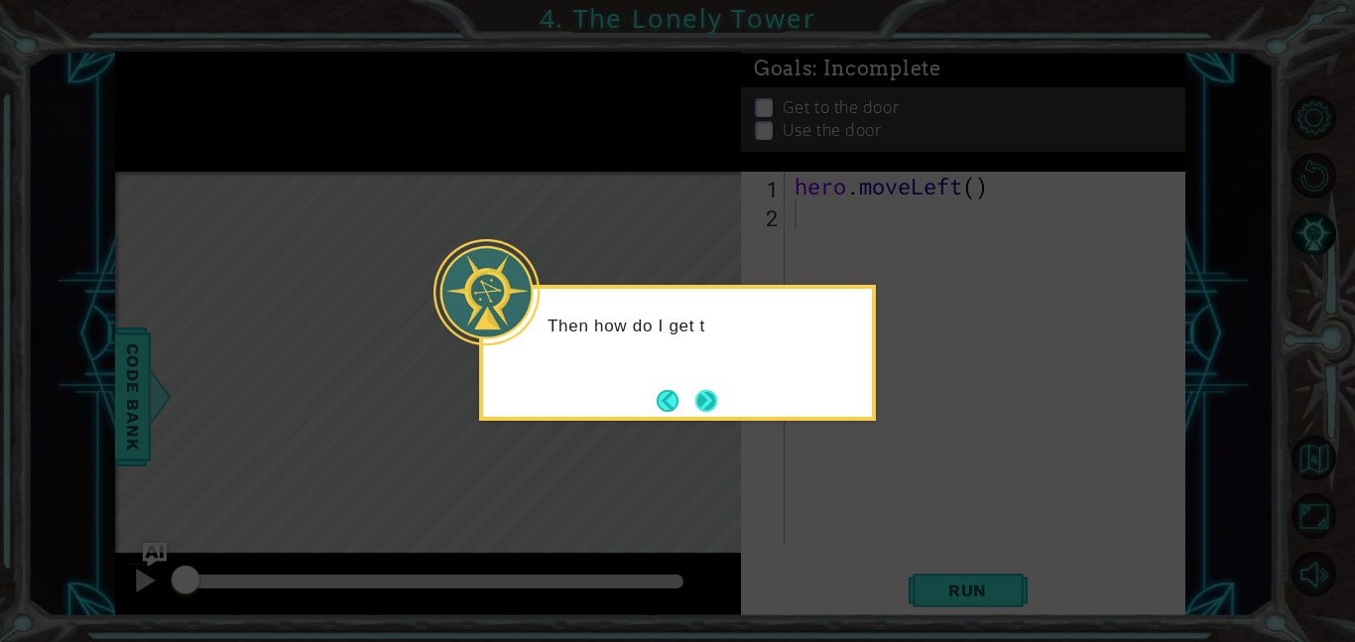
click at [707, 401] on button "Next" at bounding box center [706, 401] width 22 height 22
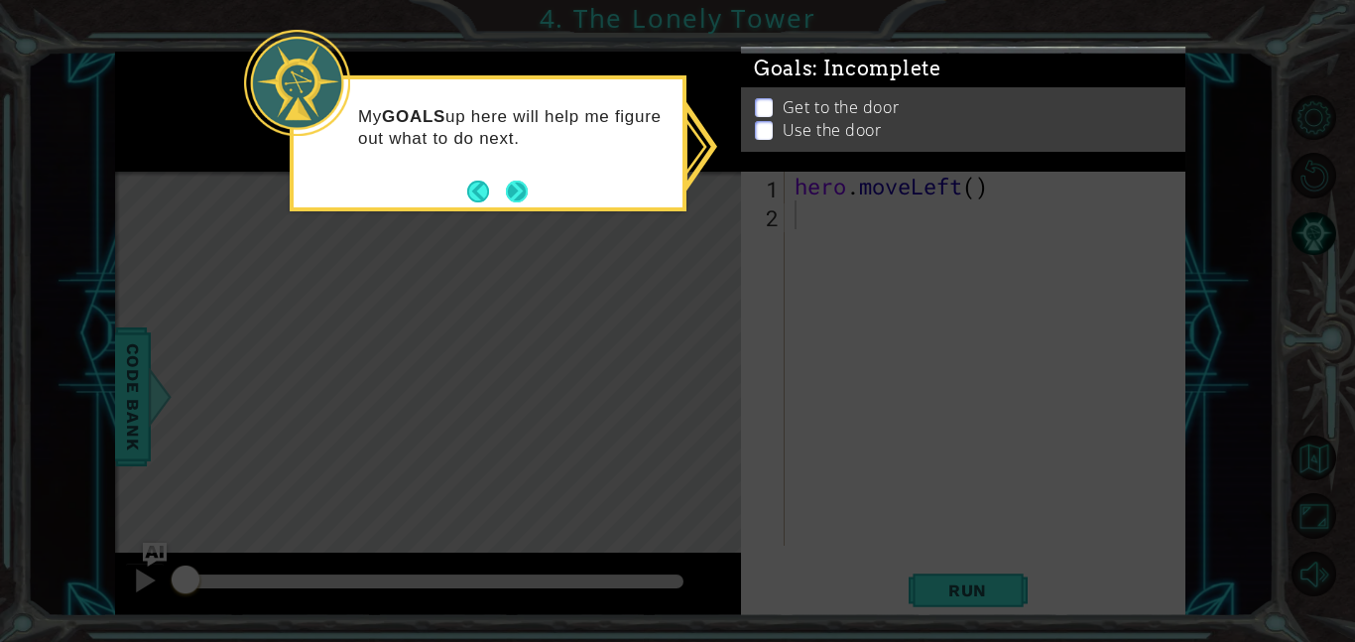
click at [508, 190] on button "Next" at bounding box center [517, 192] width 22 height 22
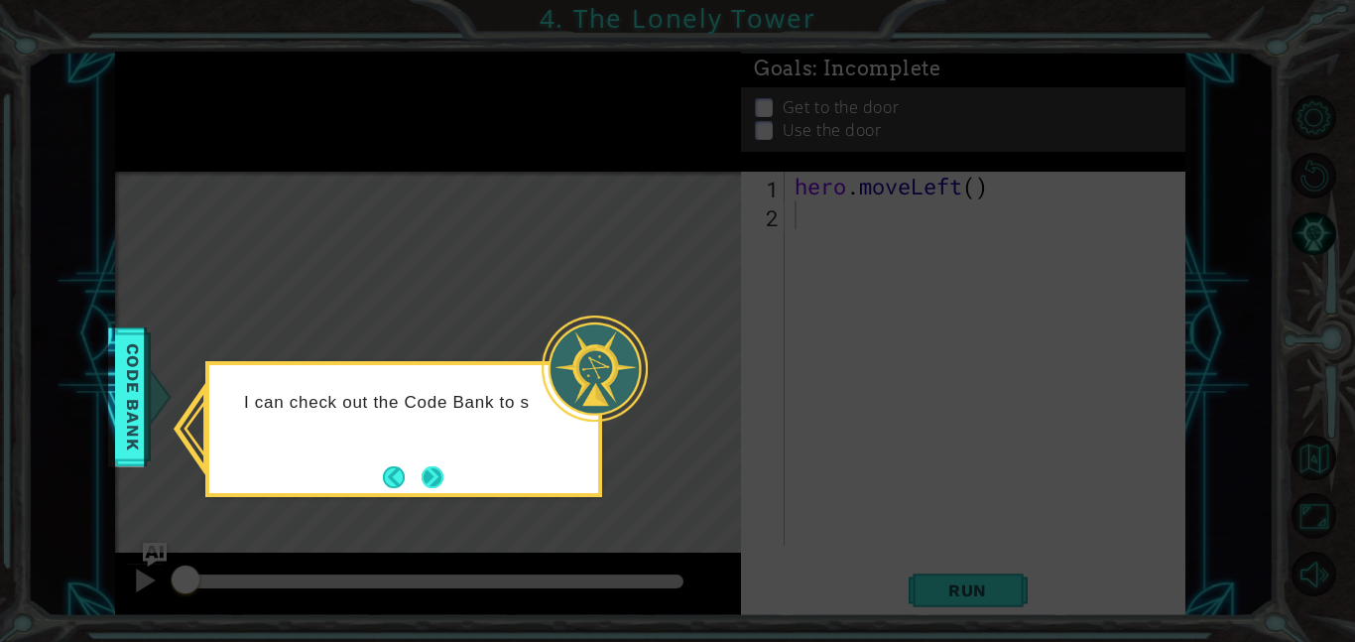
click at [430, 475] on button "Next" at bounding box center [433, 477] width 22 height 22
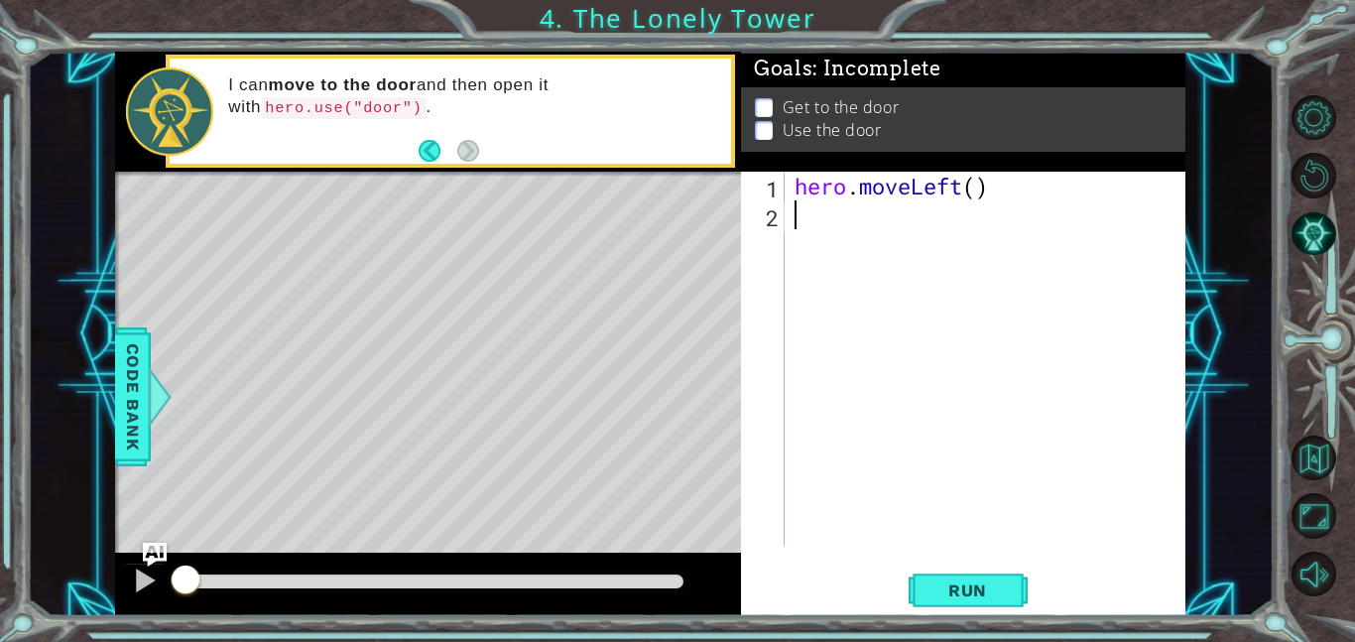
click at [866, 182] on div "hero . moveLeft ( )" at bounding box center [991, 387] width 401 height 431
type textarea "hero.moveLeft()"
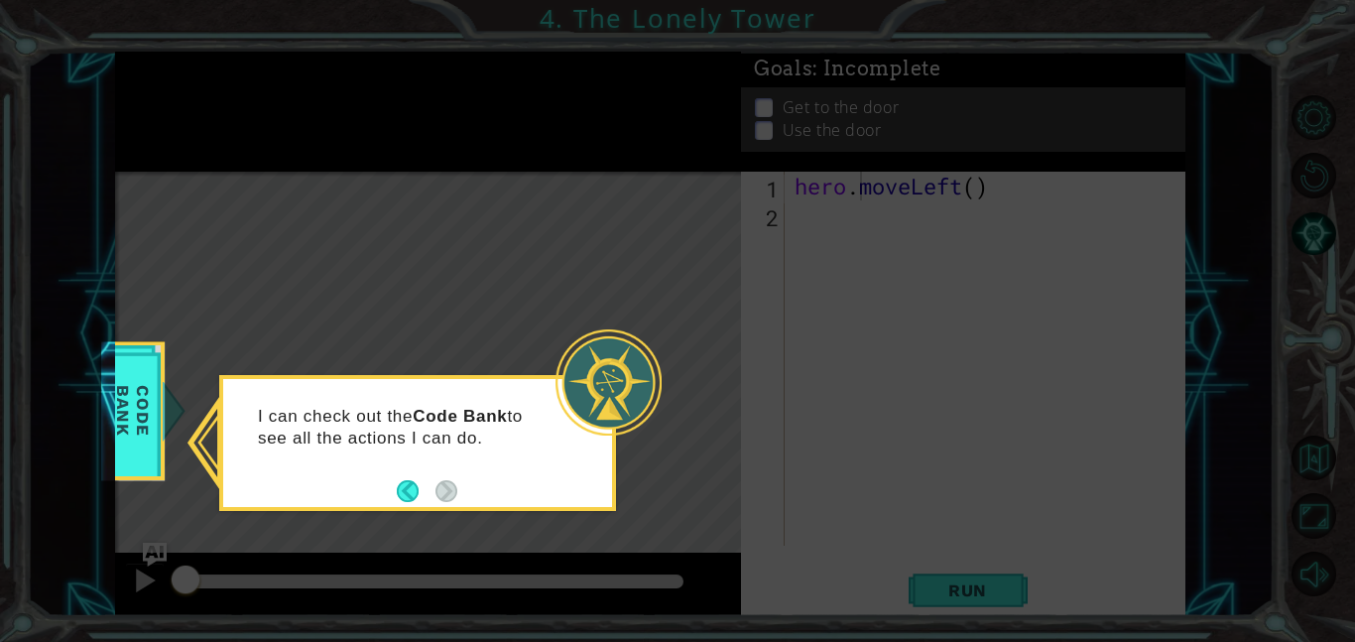
click at [594, 181] on icon at bounding box center [677, 321] width 1355 height 642
click at [146, 390] on span "Code Bank" at bounding box center [130, 411] width 52 height 114
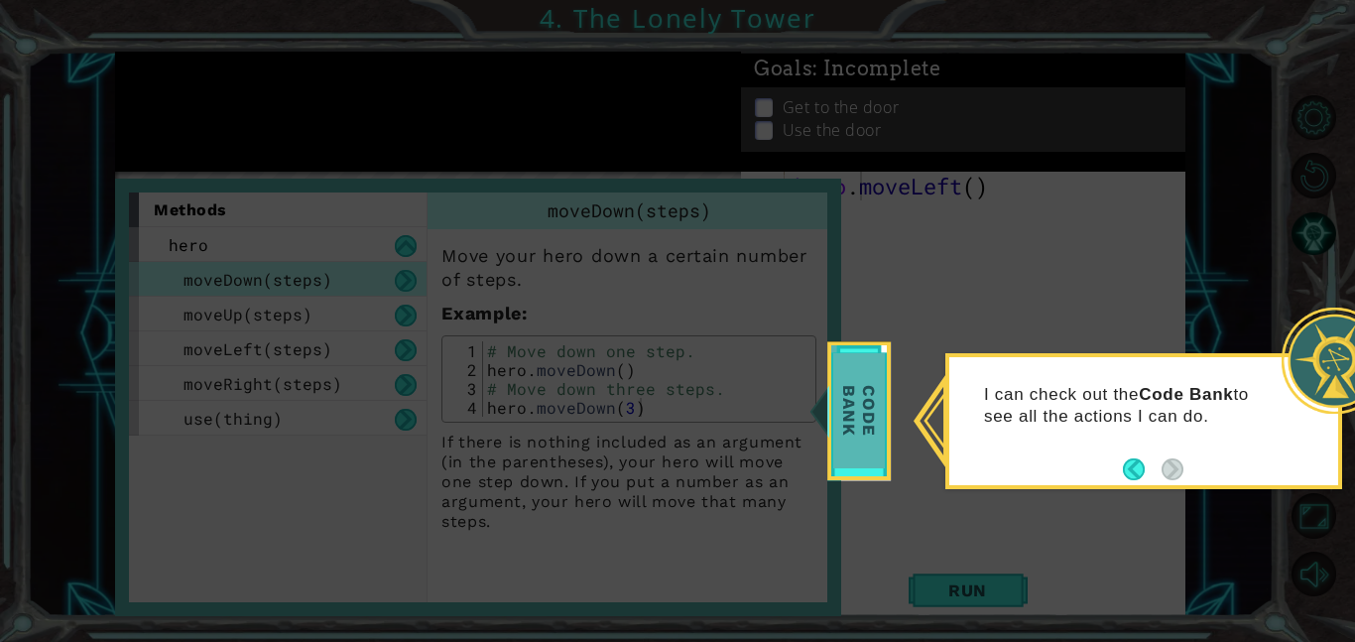
click at [846, 428] on span "Code Bank" at bounding box center [859, 411] width 52 height 114
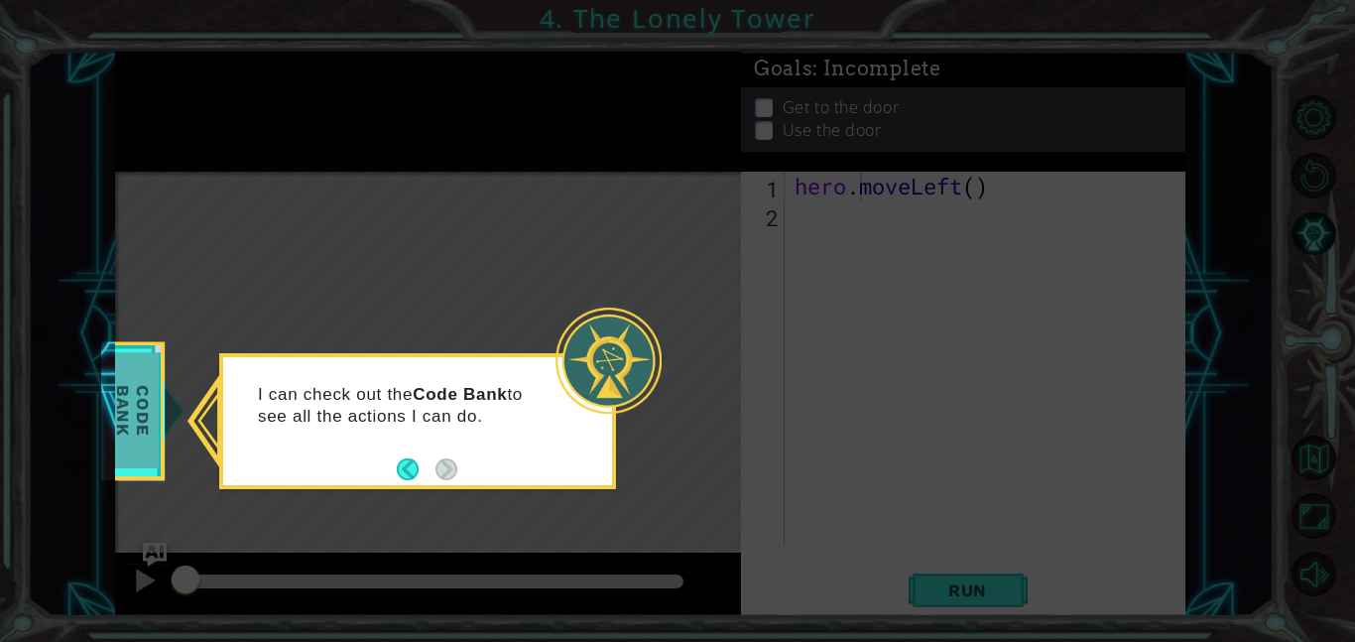
click at [155, 429] on span "Code Bank" at bounding box center [132, 411] width 52 height 114
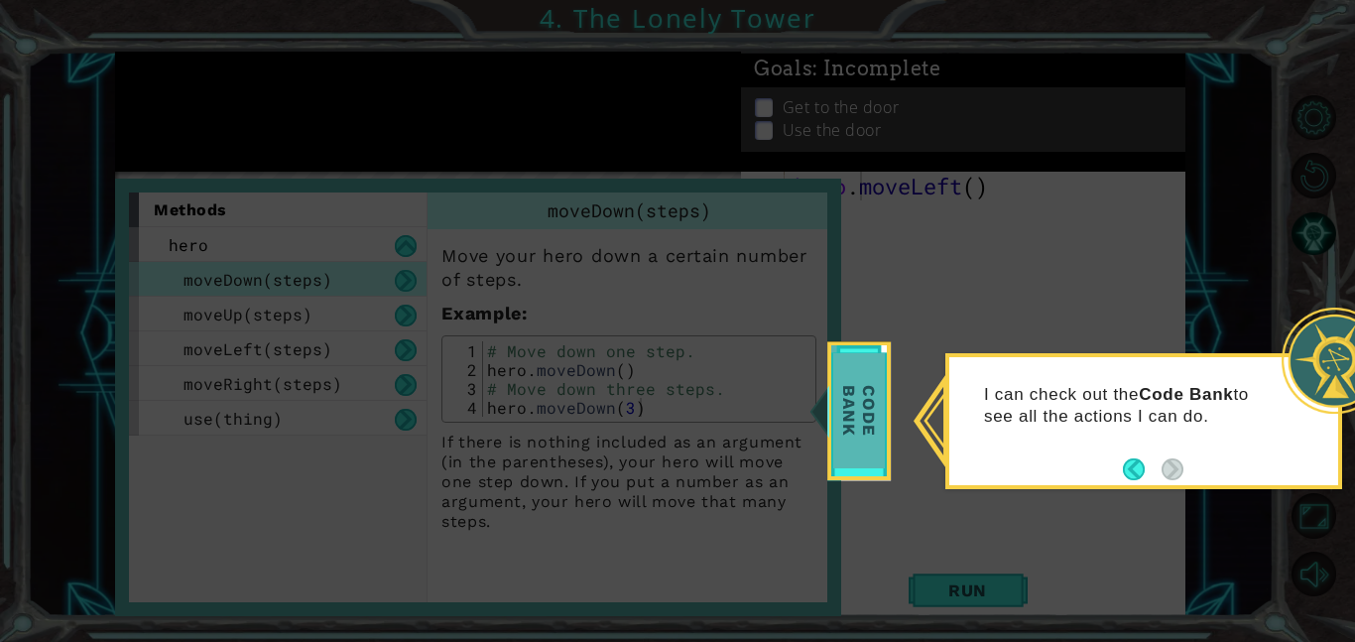
click at [871, 397] on span "Code Bank" at bounding box center [858, 411] width 52 height 114
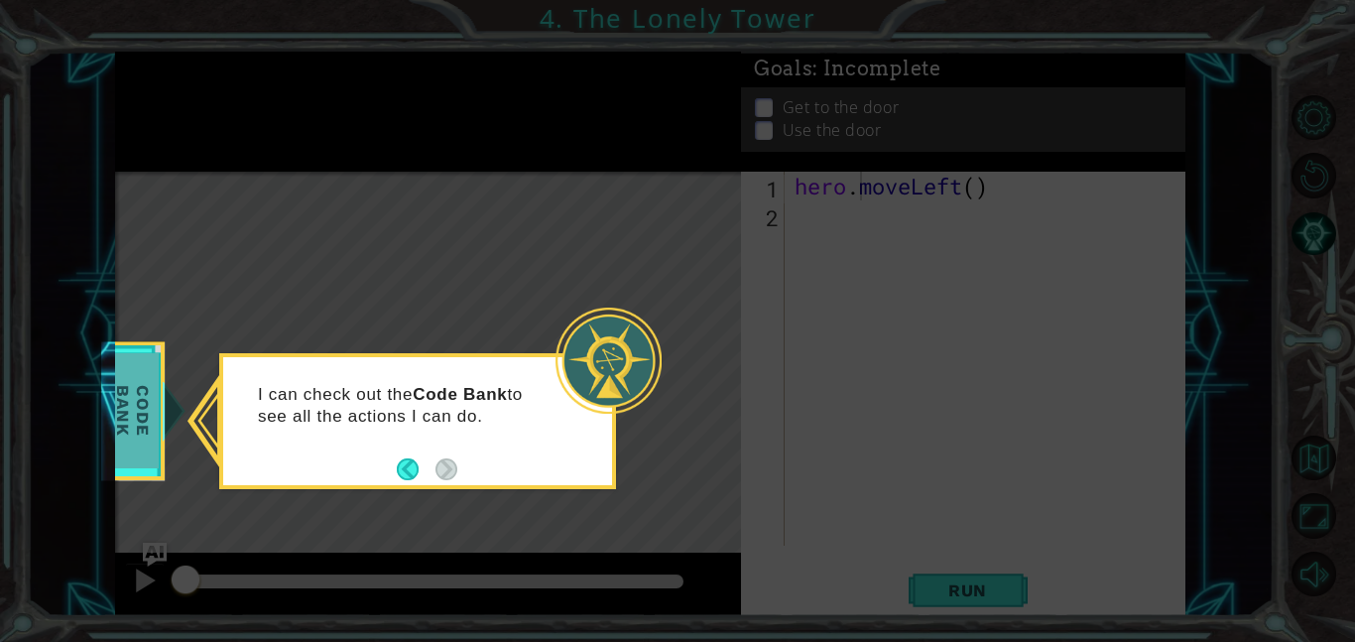
click at [150, 357] on span "Code Bank" at bounding box center [133, 411] width 52 height 114
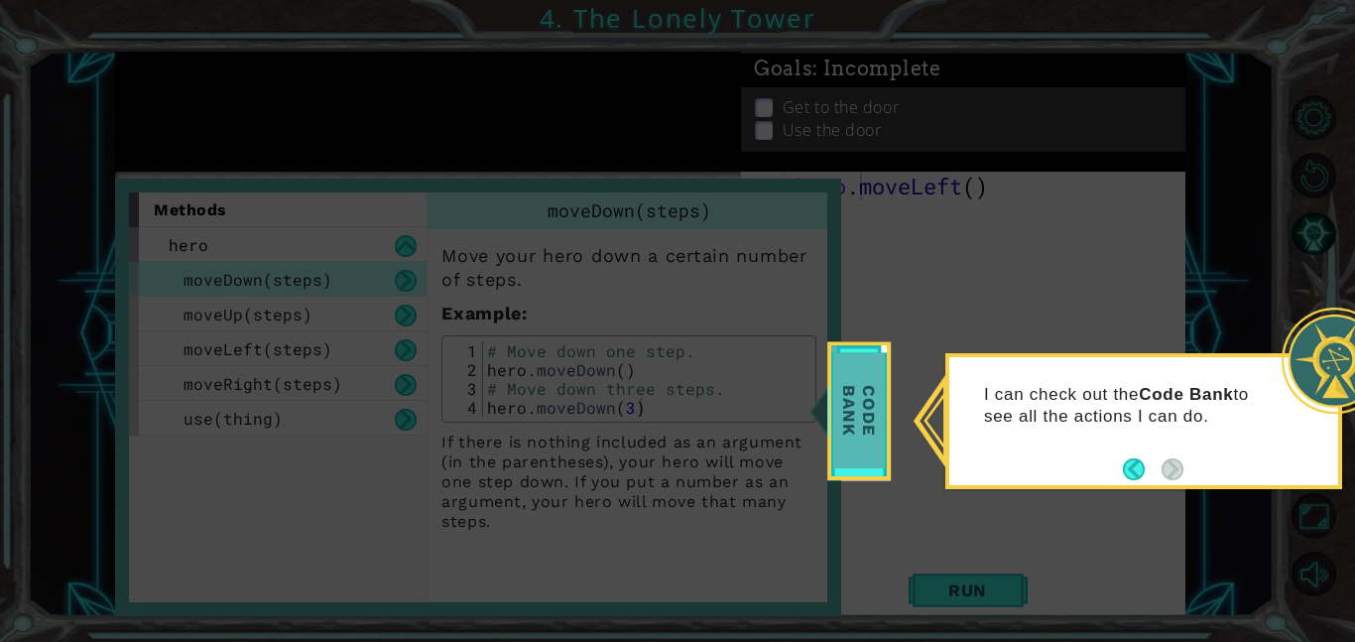
click at [848, 424] on span "Code Bank" at bounding box center [858, 411] width 52 height 114
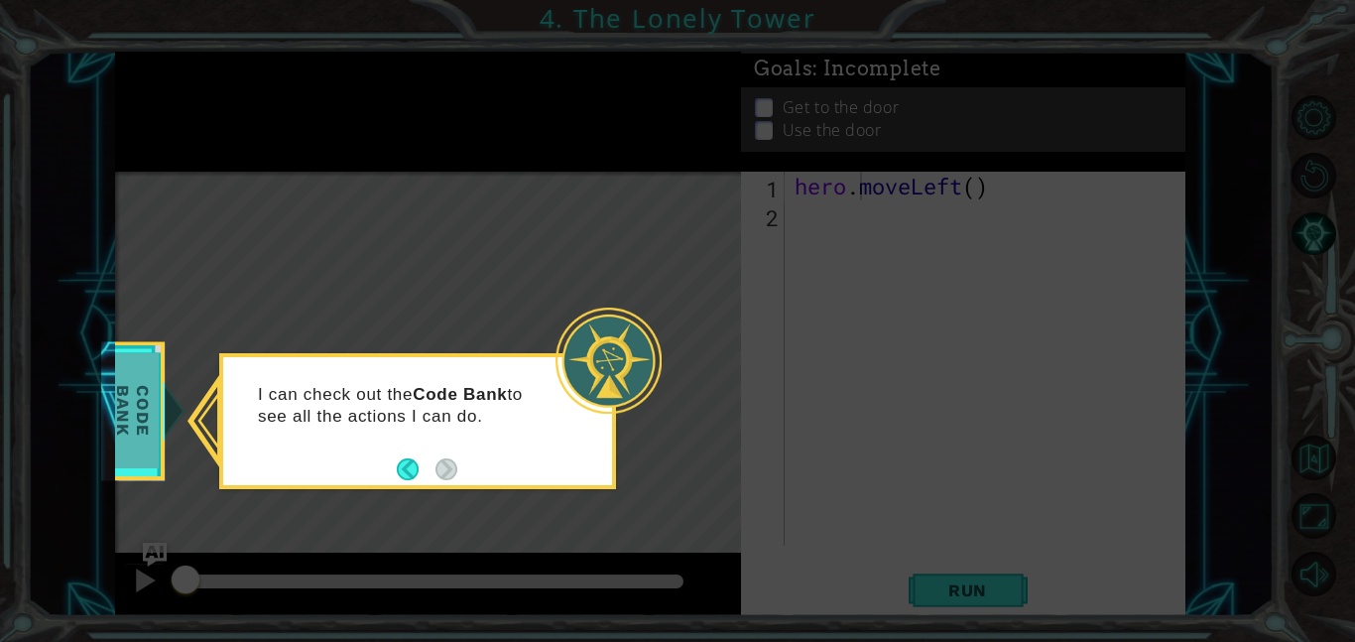
click at [118, 419] on span "Code Bank" at bounding box center [133, 411] width 52 height 114
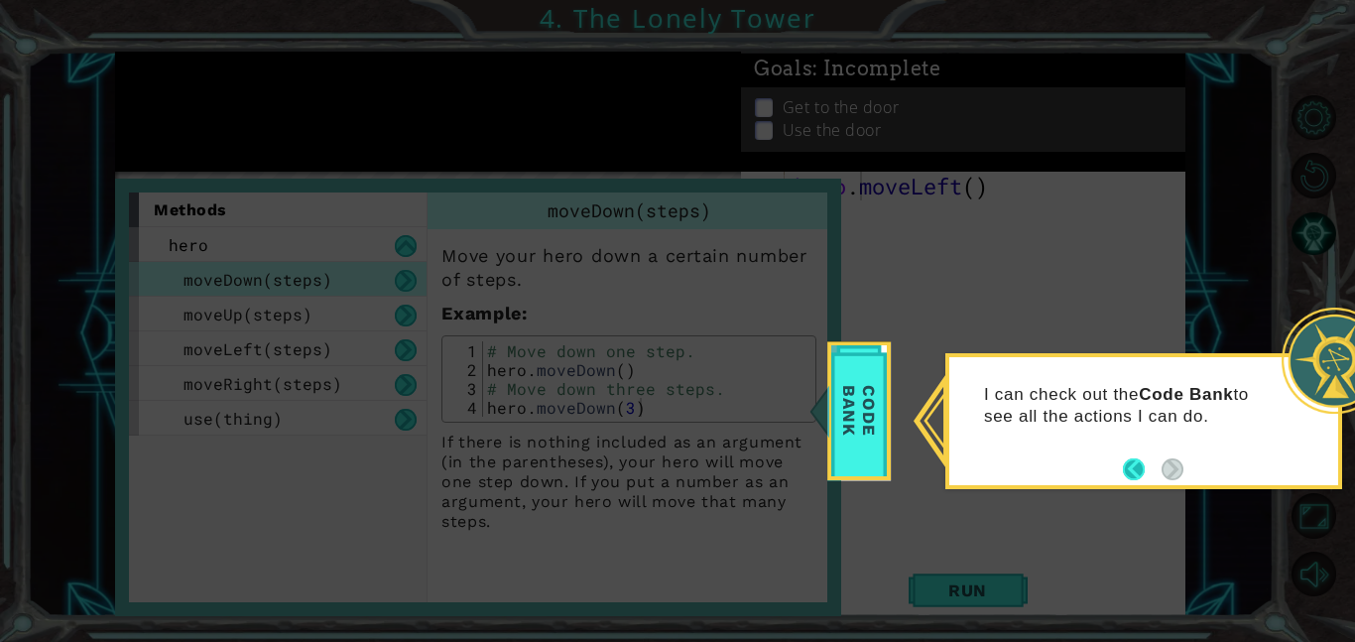
click at [1139, 473] on button "Back" at bounding box center [1142, 469] width 39 height 22
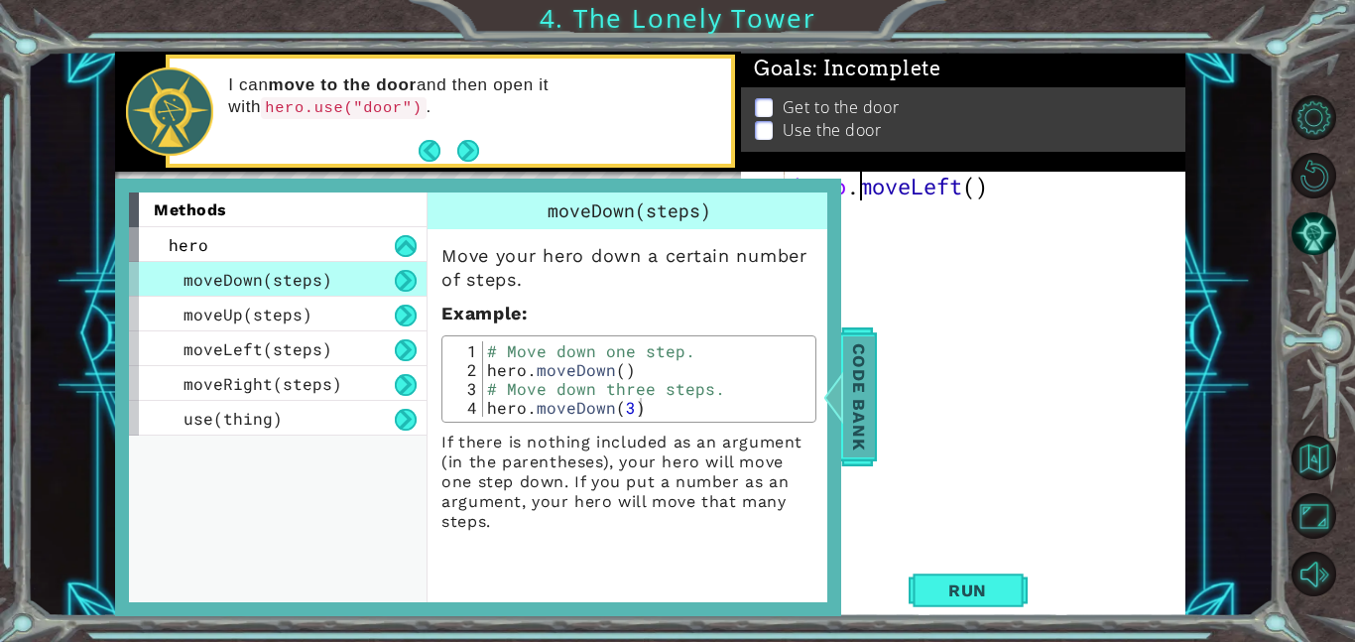
click at [873, 448] on span "Code Bank" at bounding box center [859, 396] width 32 height 121
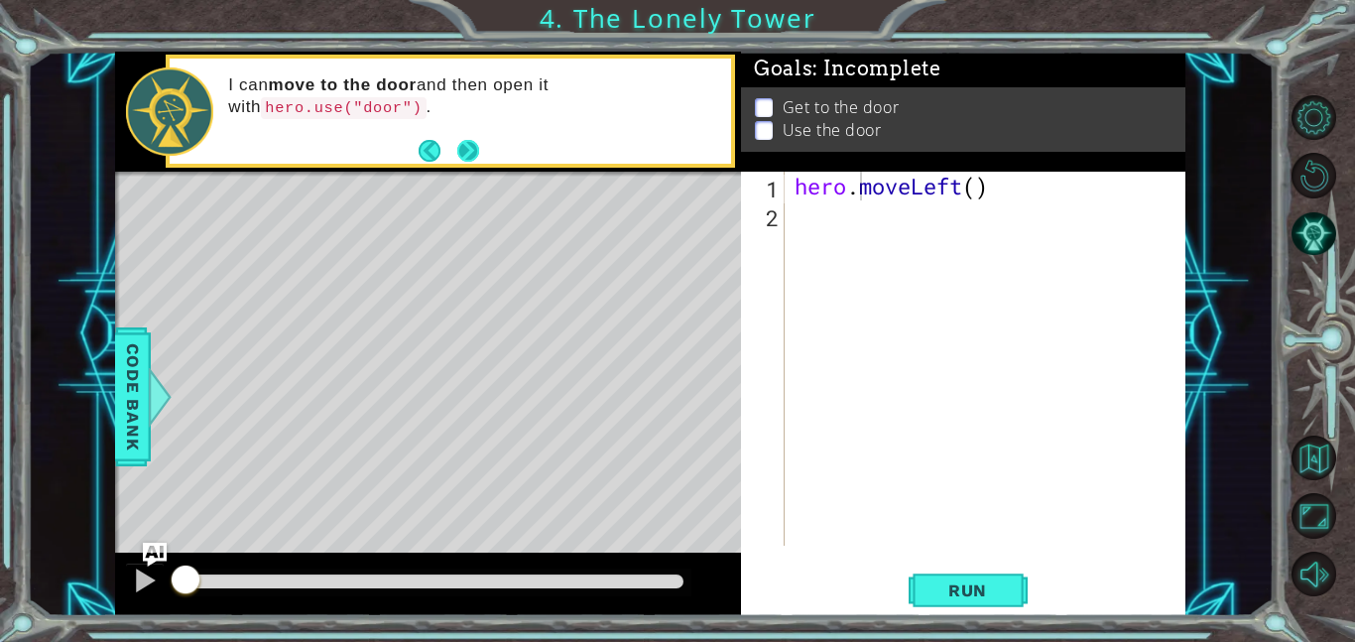
click at [474, 143] on button "Next" at bounding box center [468, 151] width 22 height 22
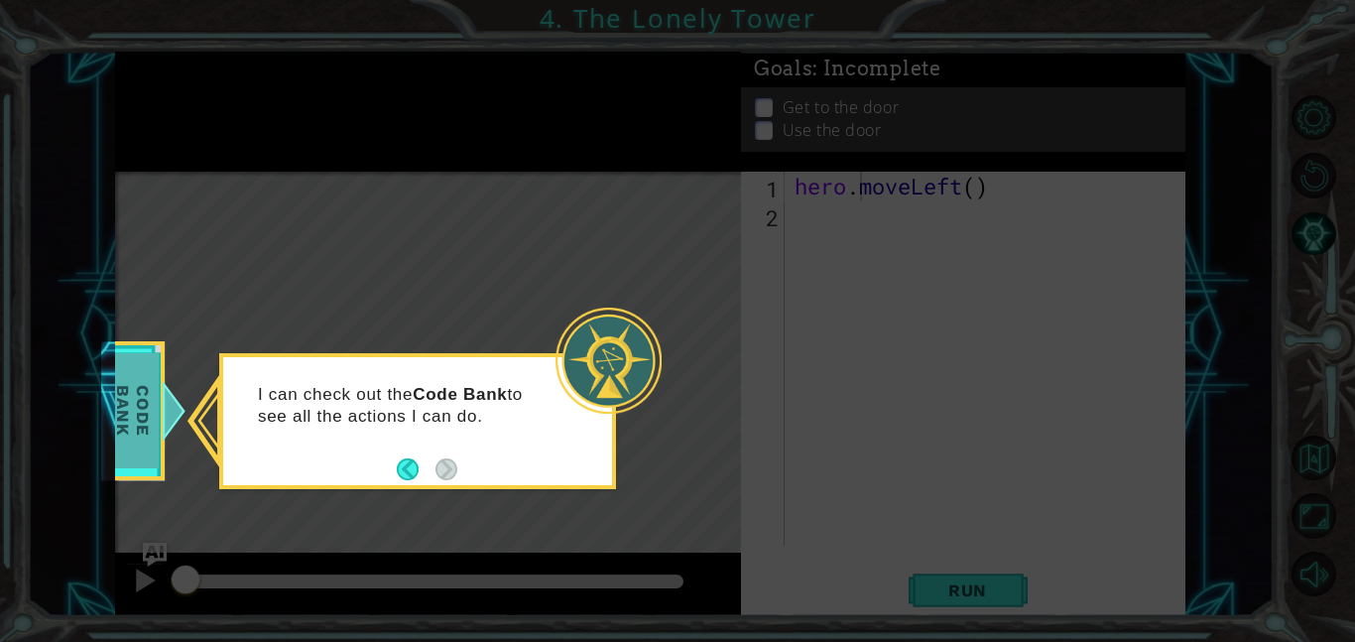
click at [149, 429] on span "Code Bank" at bounding box center [133, 411] width 52 height 114
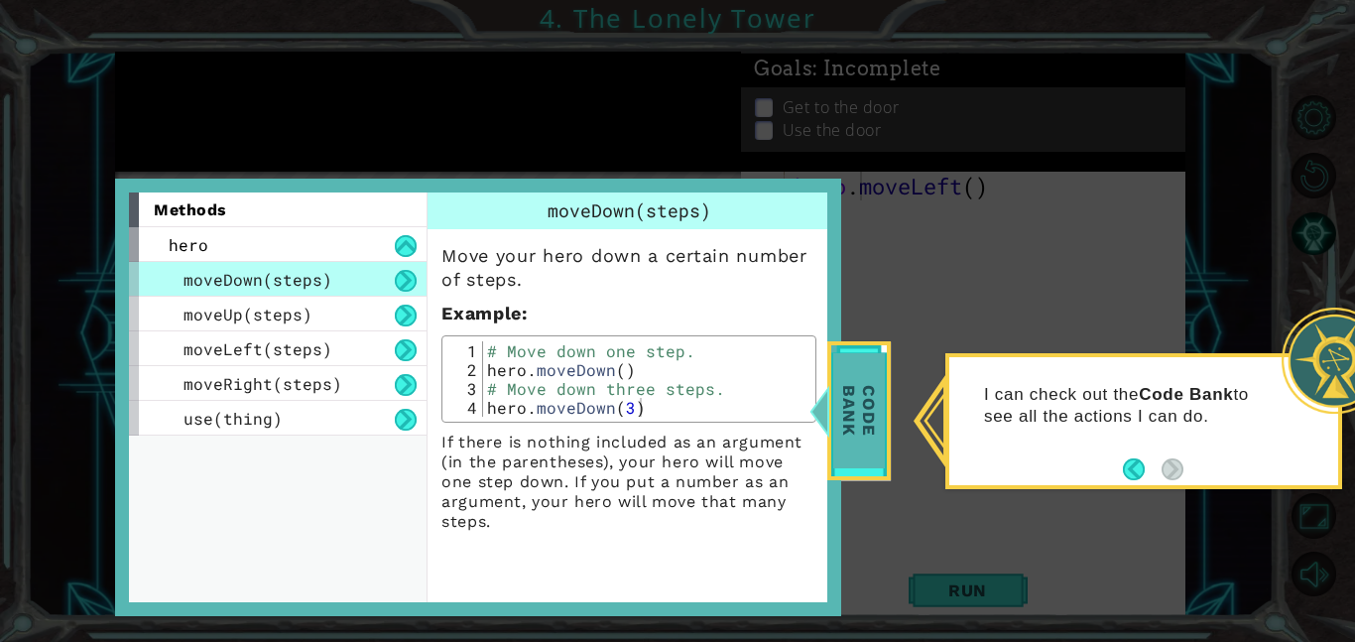
click at [857, 408] on span "Code Bank" at bounding box center [859, 411] width 52 height 114
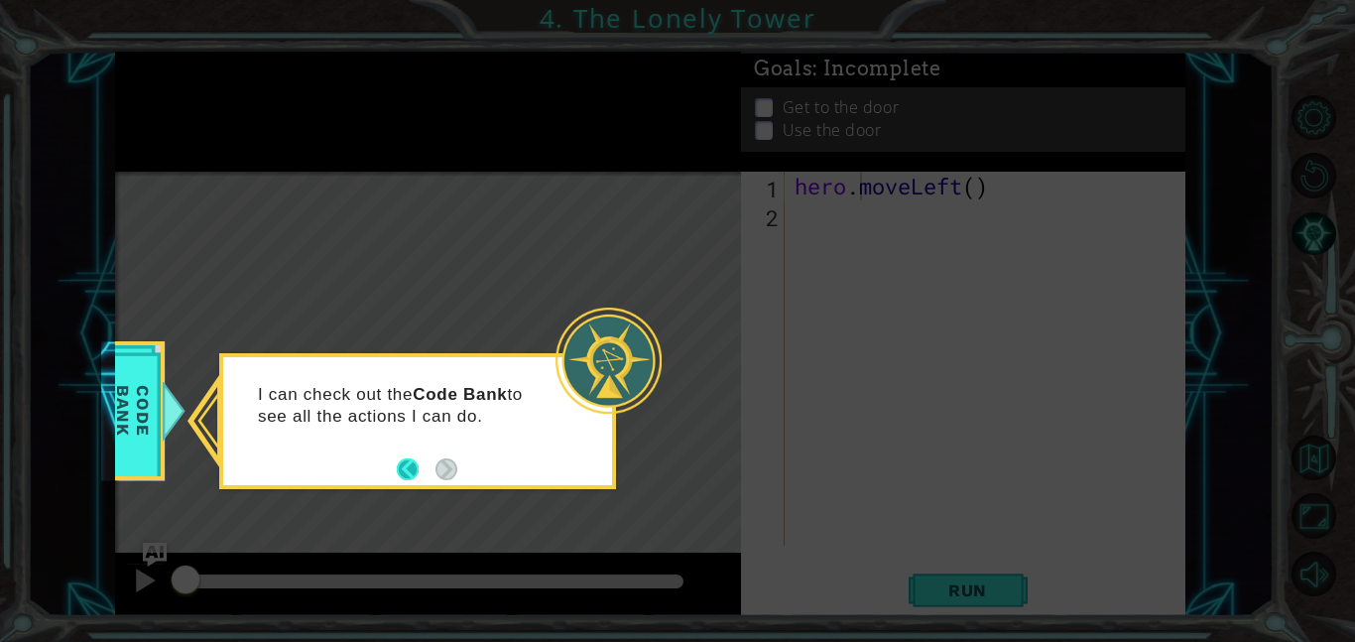
click at [402, 463] on button "Back" at bounding box center [416, 469] width 39 height 22
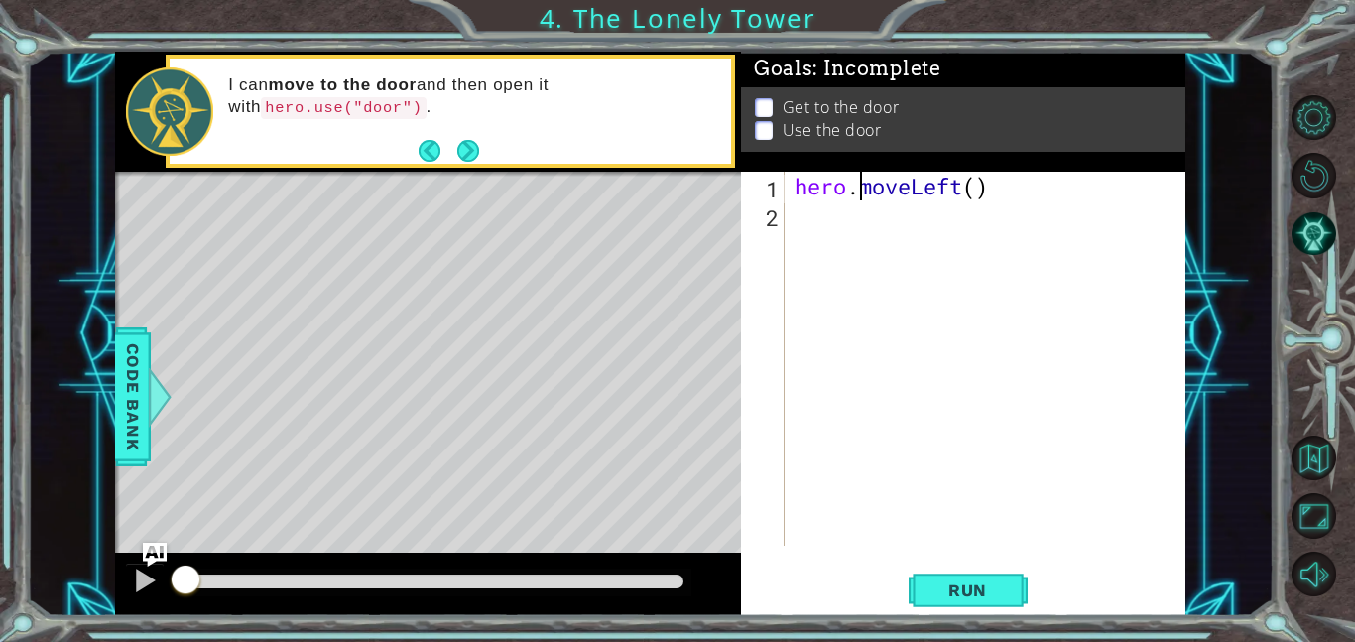
click at [830, 231] on div "hero . moveLeft ( )" at bounding box center [991, 387] width 401 height 431
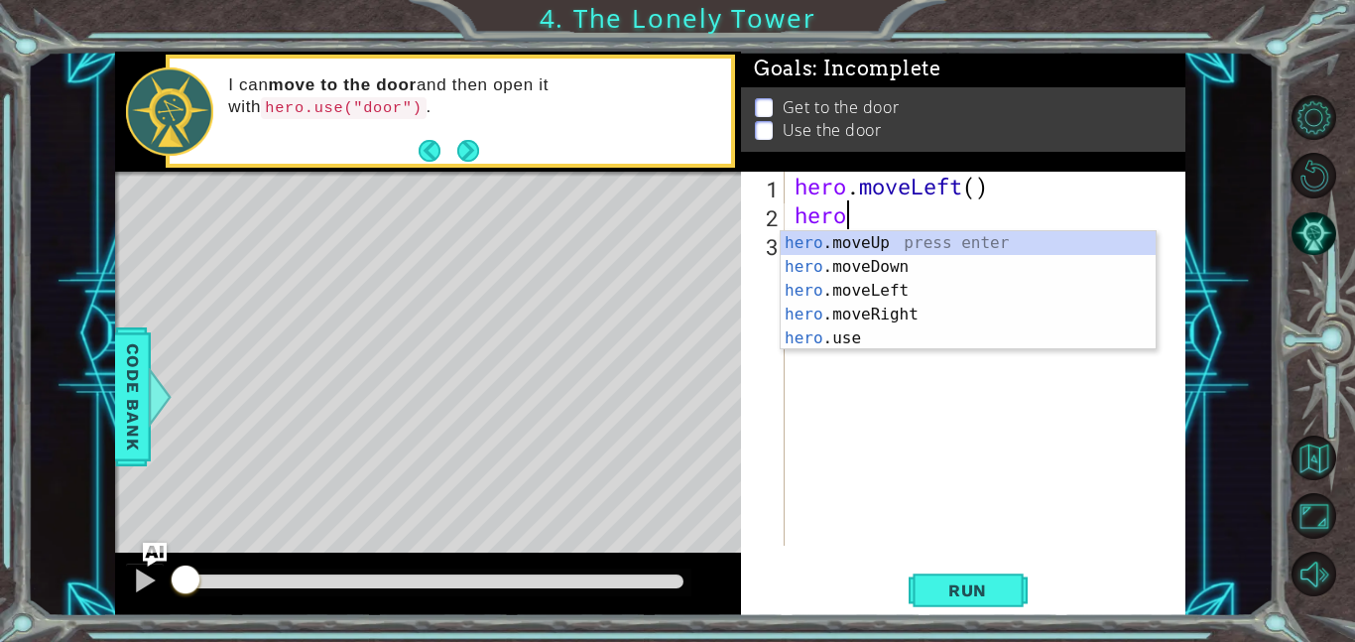
scroll to position [0, 2]
type textarea "hero.move"
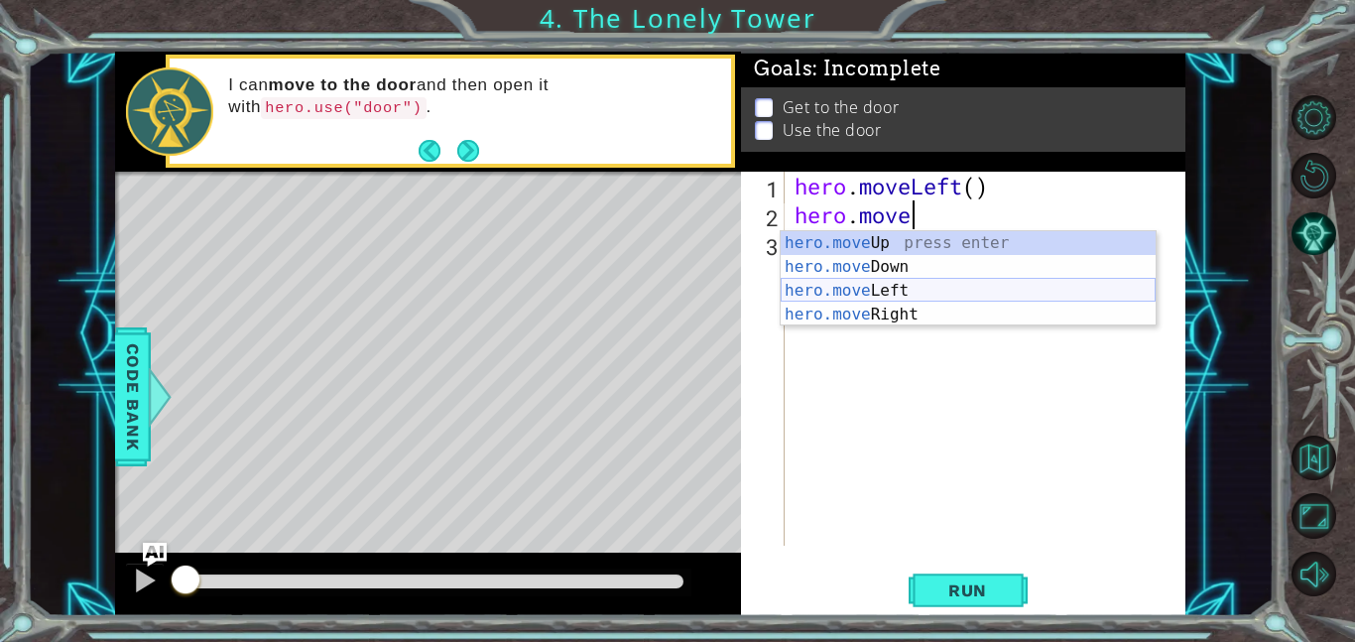
click at [909, 289] on div "hero.move Up press enter hero.move Down press enter hero.move Left press enter …" at bounding box center [968, 302] width 375 height 143
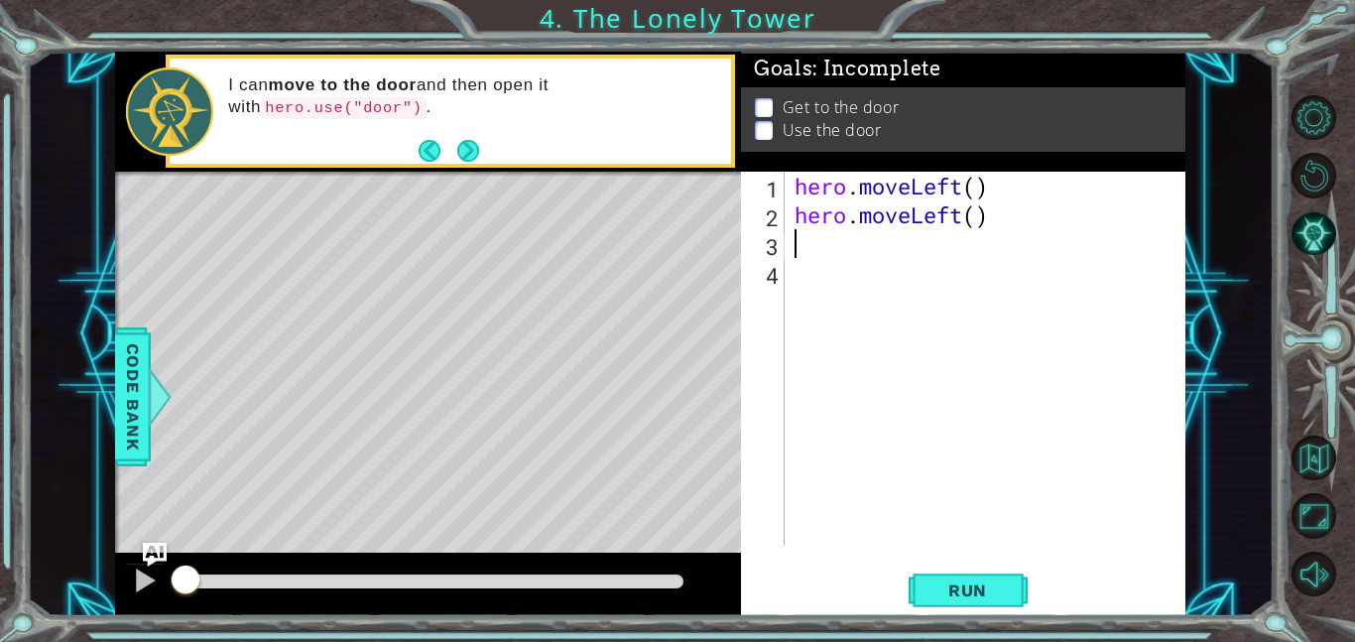
scroll to position [0, 0]
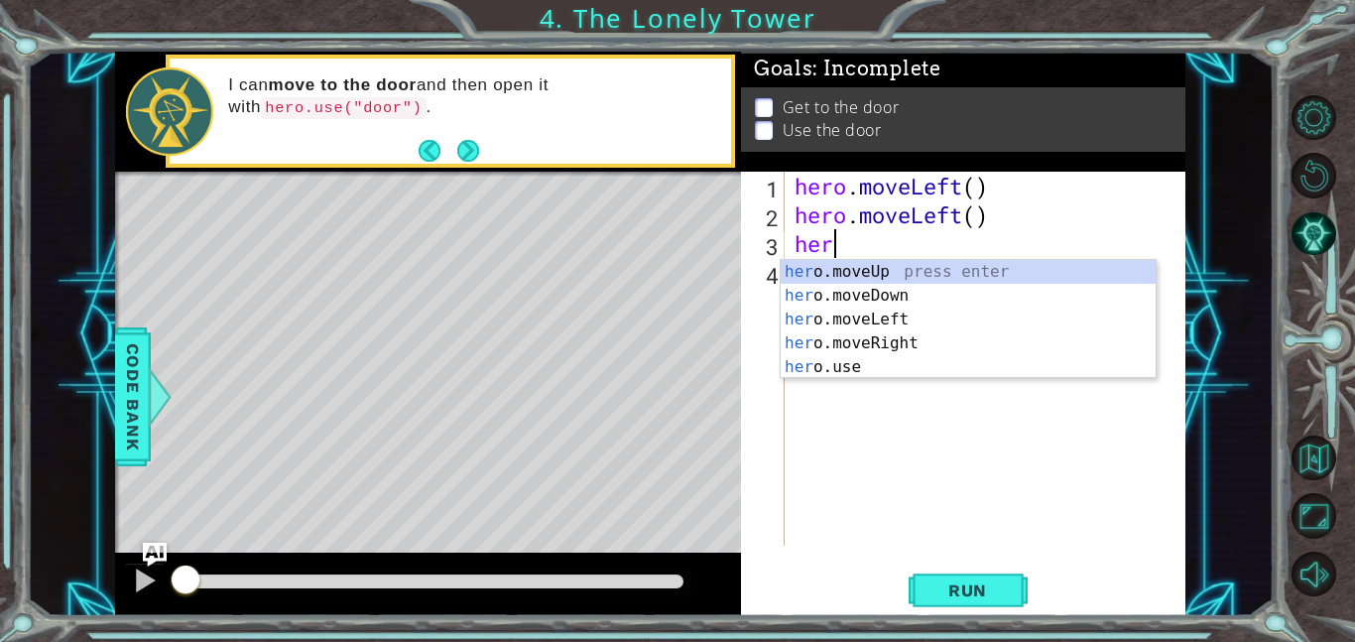
type textarea "hero"
click at [925, 472] on div "hero . moveLeft ( ) hero . moveLeft ( ) hero" at bounding box center [991, 387] width 401 height 431
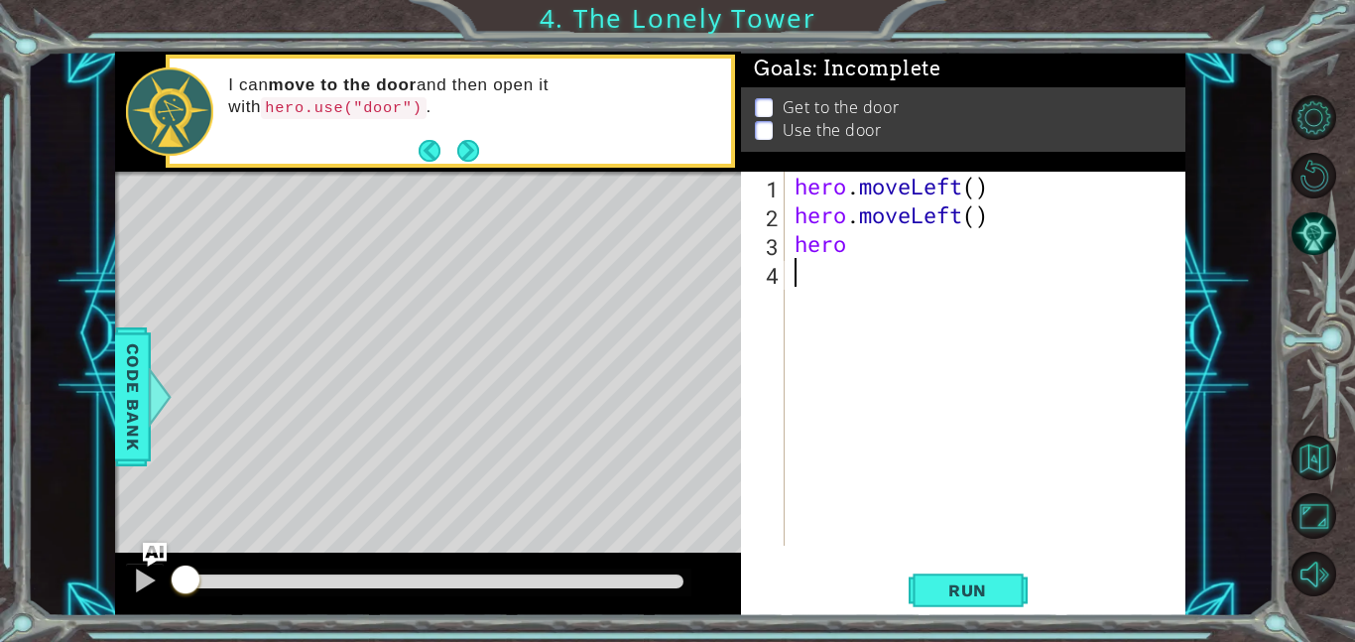
scroll to position [0, 0]
click at [879, 254] on div "hero . moveLeft ( ) hero . moveLeft ( ) hero" at bounding box center [991, 387] width 401 height 431
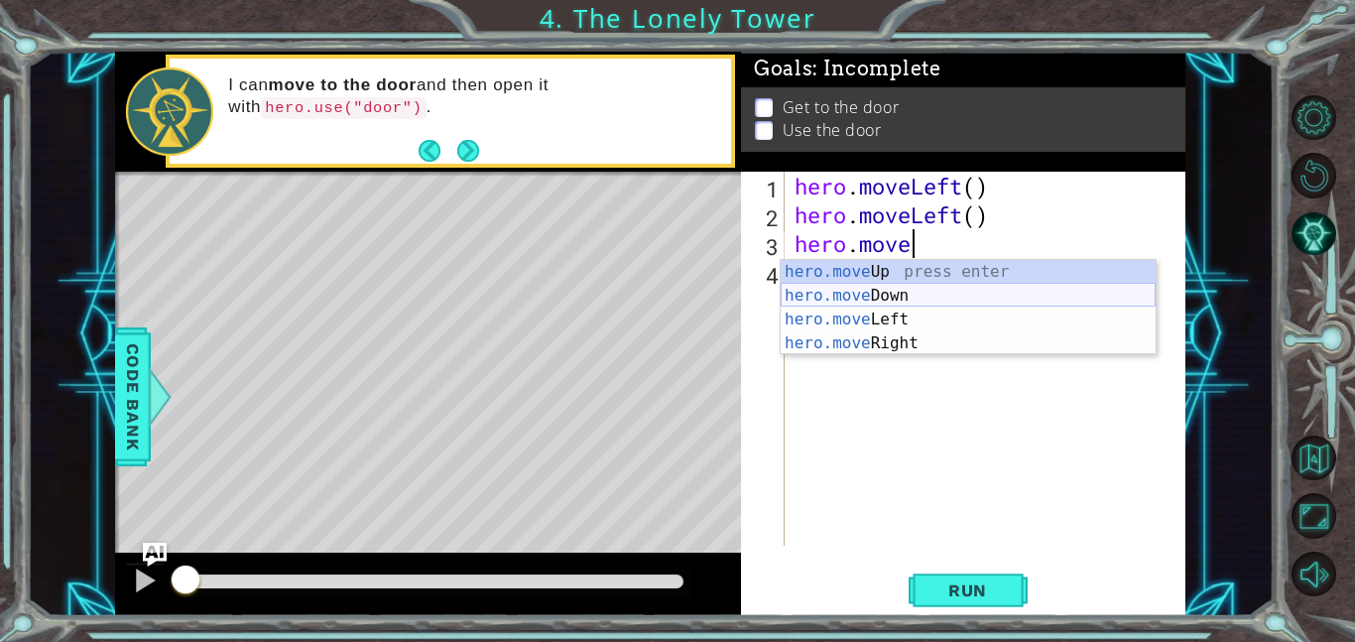
scroll to position [0, 5]
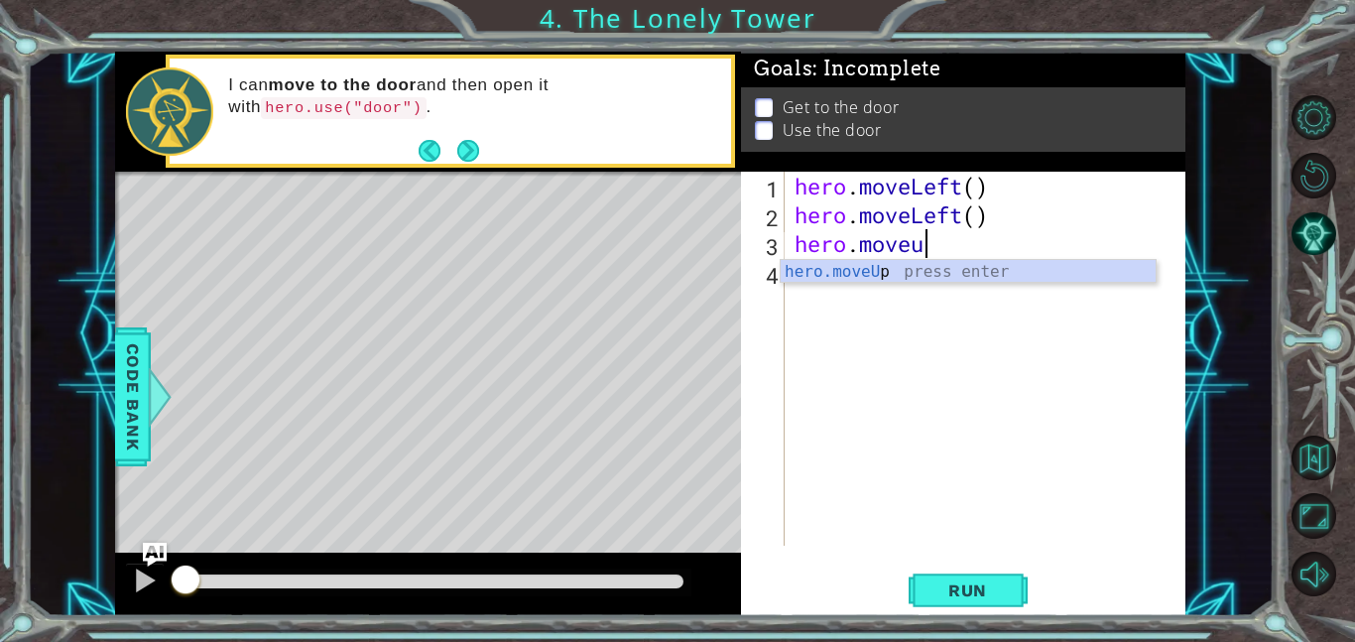
type textarea "hero.moveup"
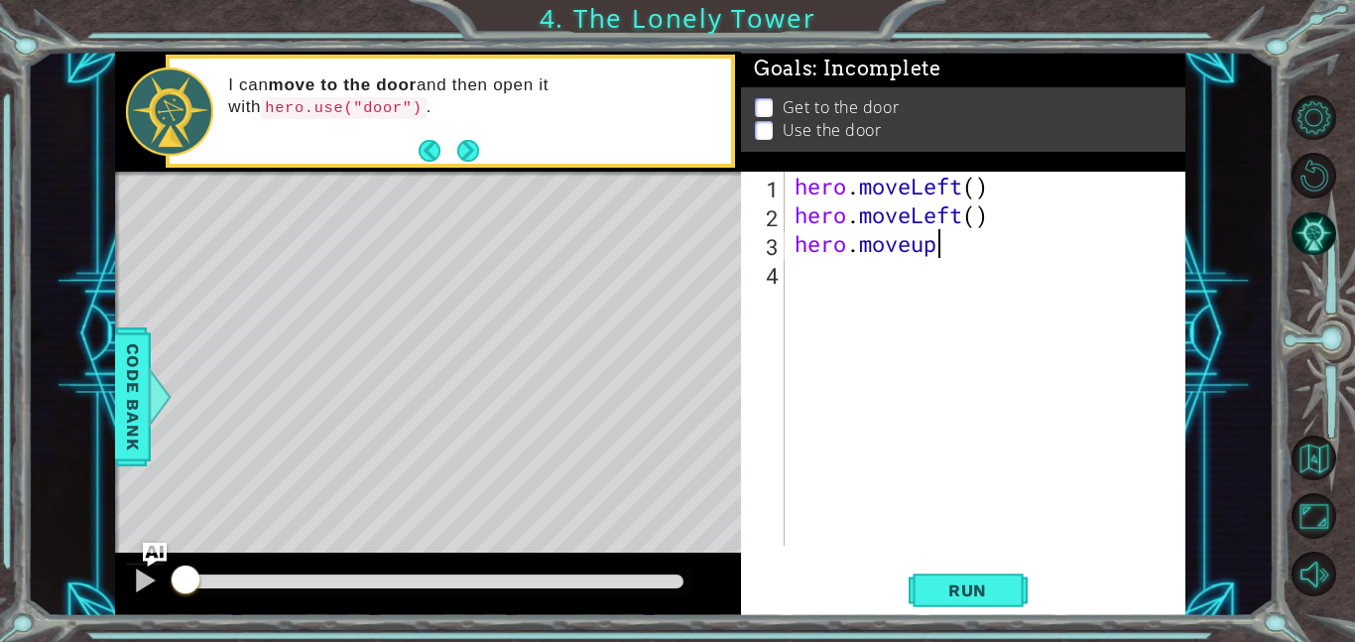
click at [915, 361] on div "hero . moveLeft ( ) hero . moveLeft ( ) hero . moveup" at bounding box center [991, 387] width 401 height 431
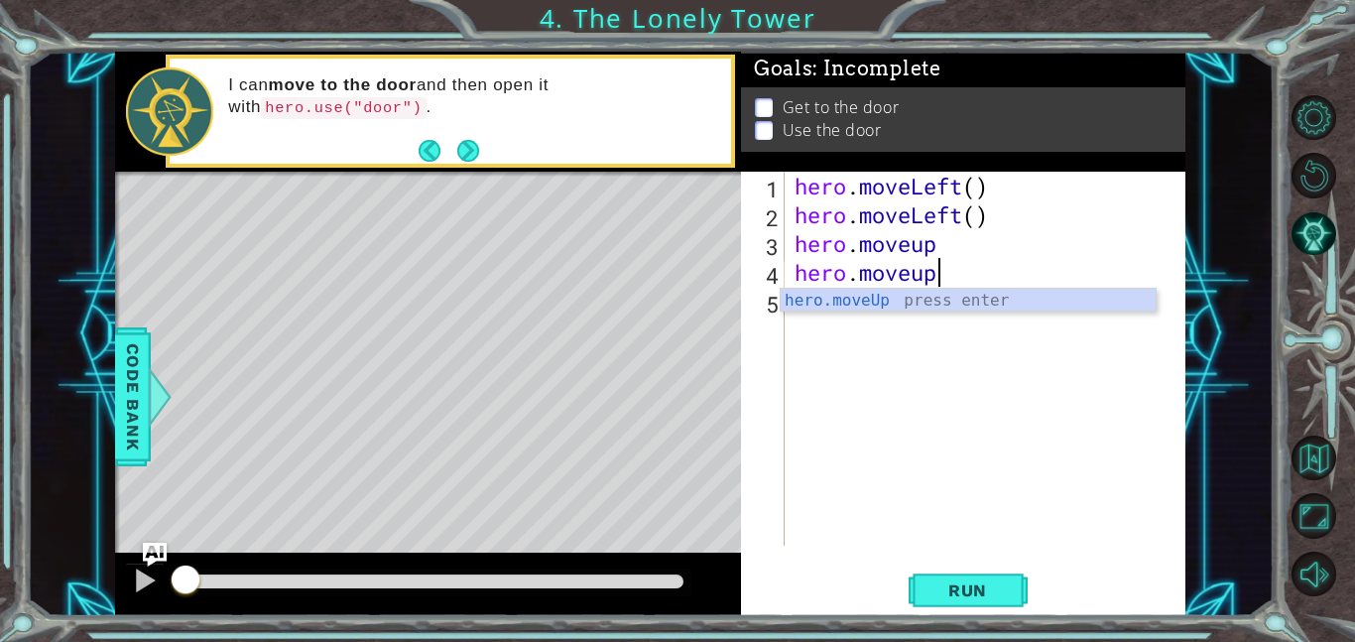
type textarea "hero.moveup"
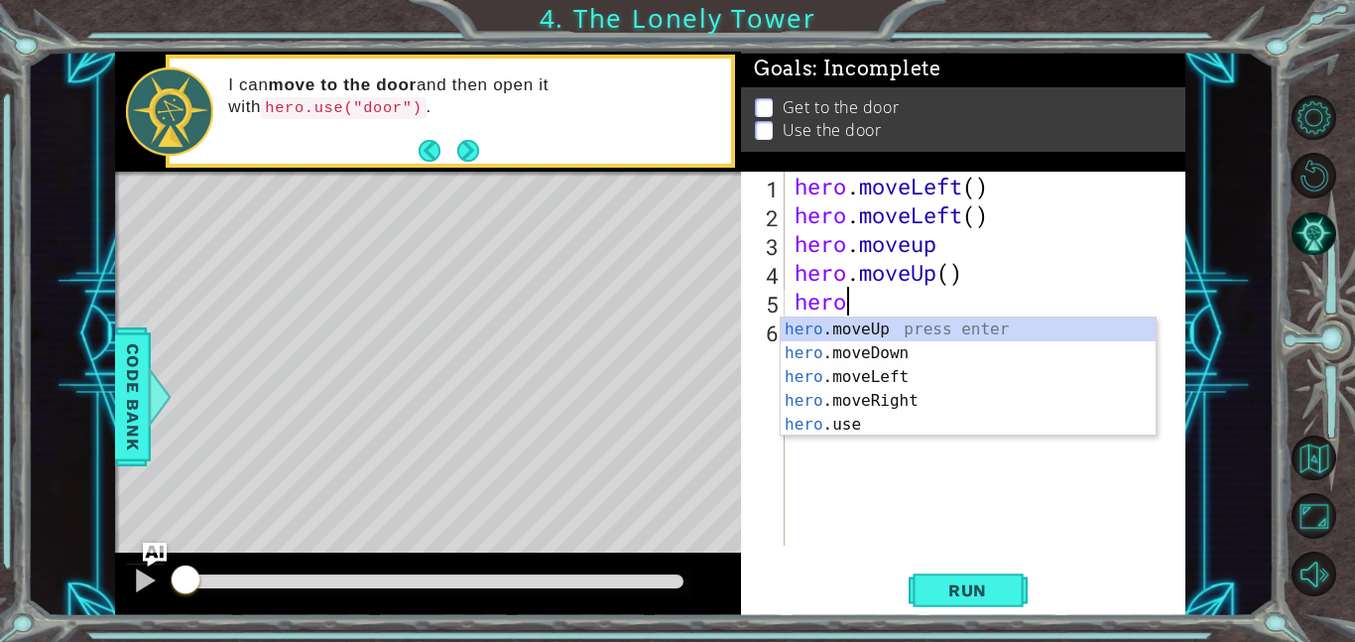
scroll to position [0, 2]
type textarea "hero.move"
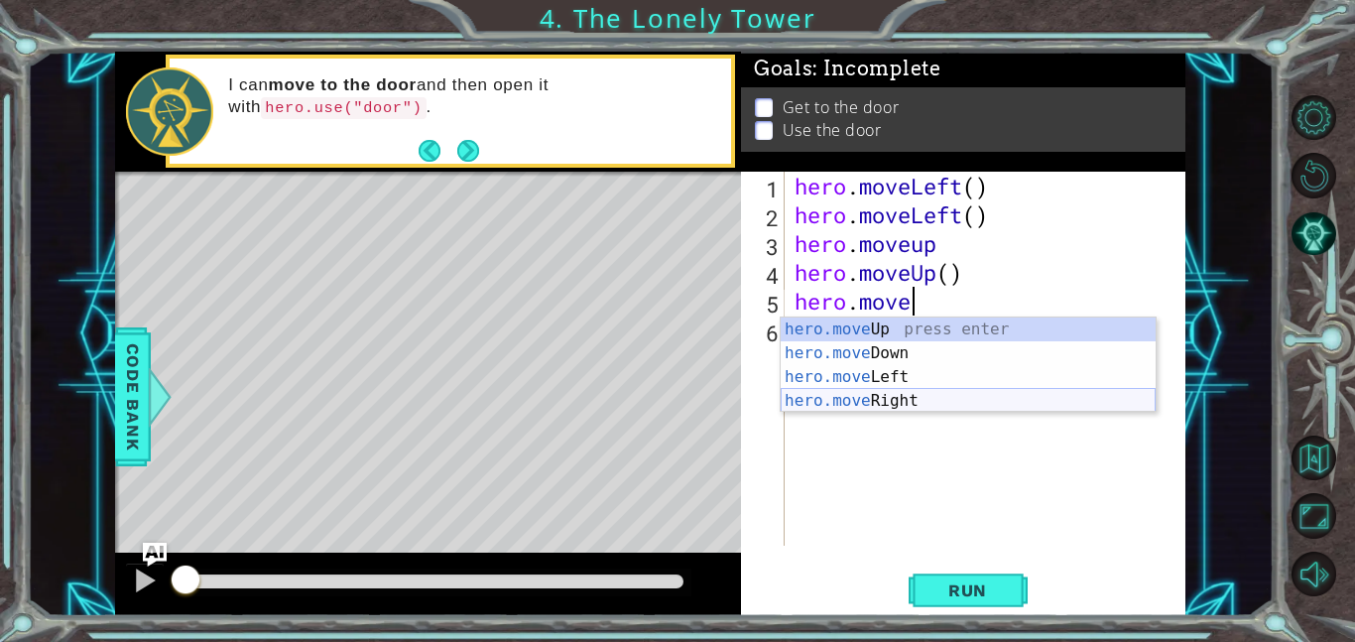
click at [837, 400] on div "hero.move Up press enter hero.move Down press enter hero.move Left press enter …" at bounding box center [968, 388] width 375 height 143
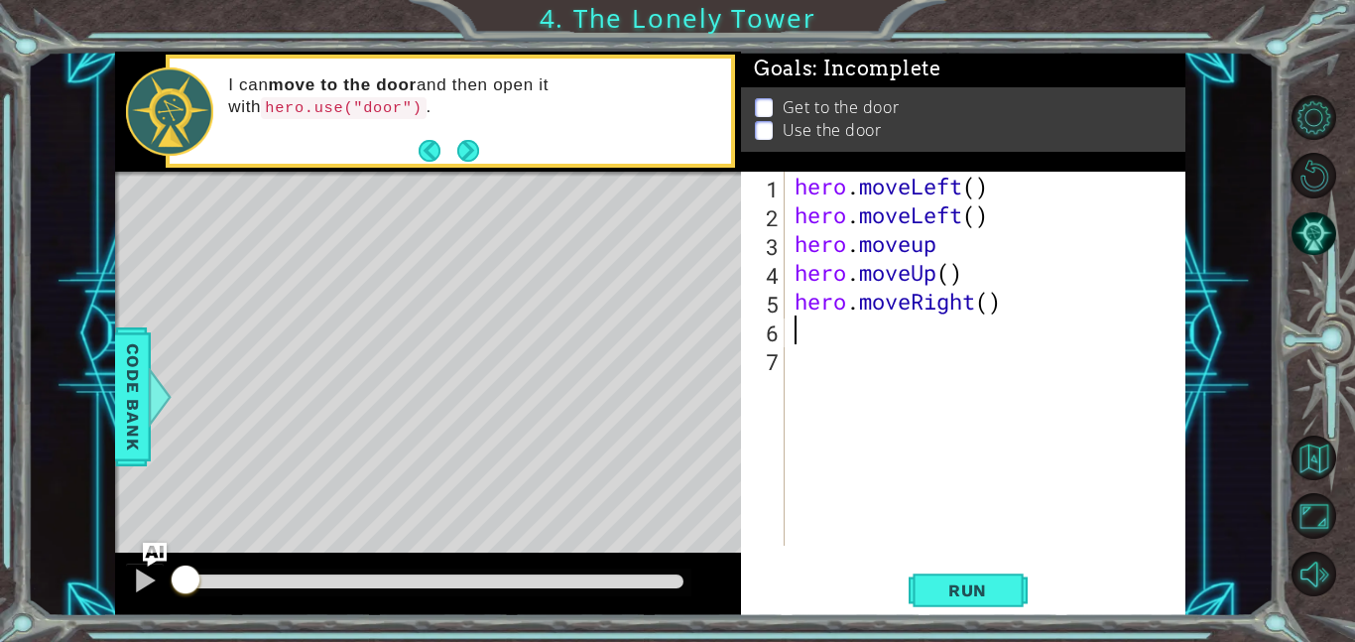
scroll to position [0, 0]
click at [829, 373] on div "hero . moveLeft ( ) hero . moveLeft ( ) hero . moveup hero . moveUp ( ) hero . …" at bounding box center [991, 387] width 401 height 431
click at [956, 590] on span "Run" at bounding box center [967, 590] width 78 height 20
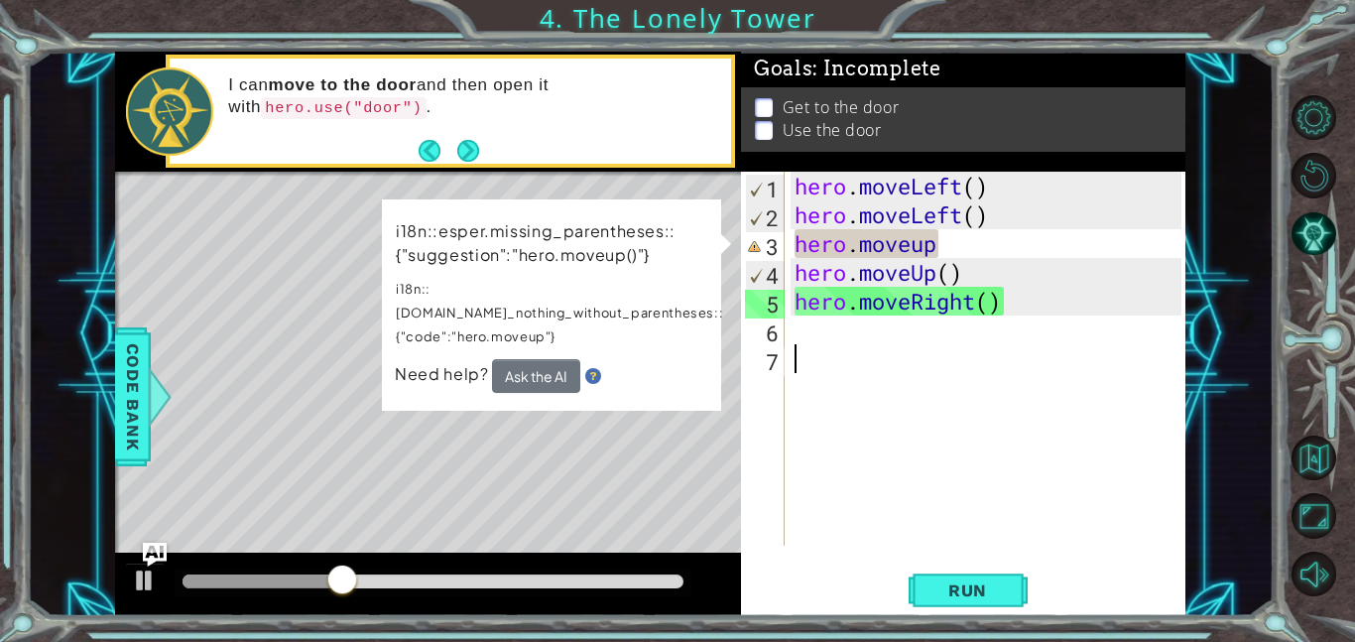
click at [660, 476] on div "Level Map" at bounding box center [573, 464] width 917 height 584
click at [864, 236] on div "hero . moveLeft ( ) hero . moveLeft ( ) hero . moveup hero . moveUp ( ) hero . …" at bounding box center [991, 387] width 401 height 431
type textarea "hero.moveup"
click at [965, 248] on div "hero . moveLeft ( ) hero . moveLeft ( ) hero . moveup hero . moveUp ( ) hero . …" at bounding box center [991, 387] width 401 height 431
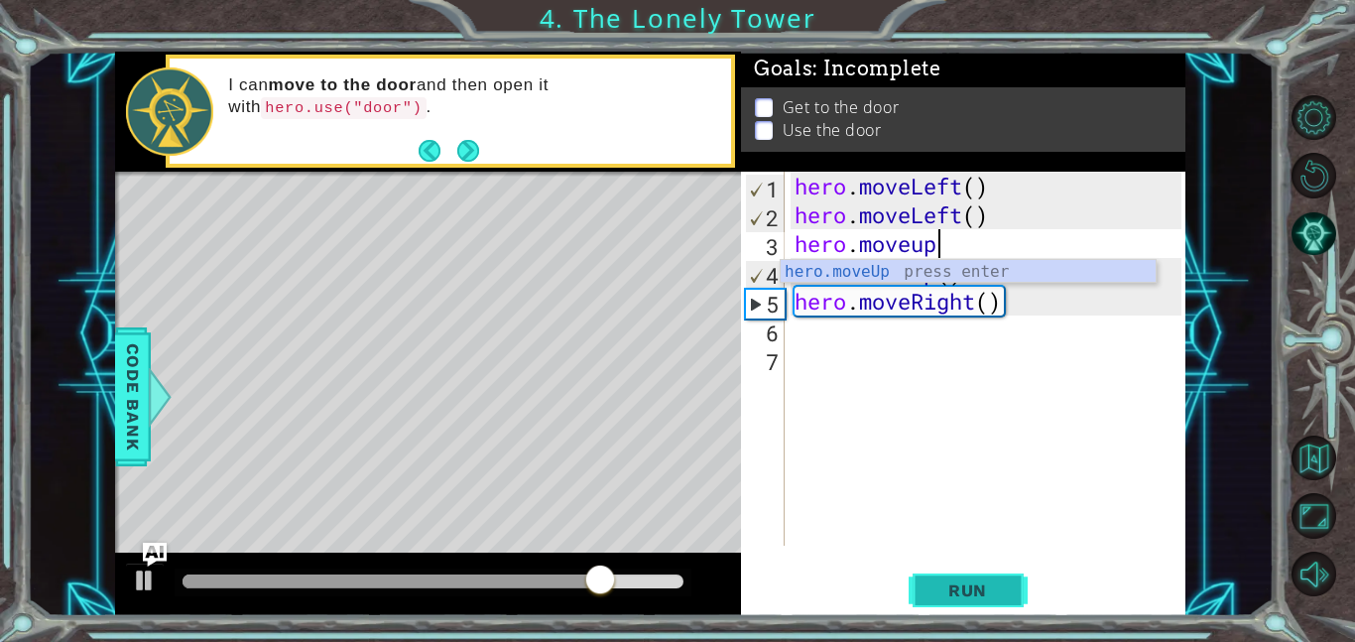
click at [1013, 601] on button "Run" at bounding box center [968, 589] width 119 height 45
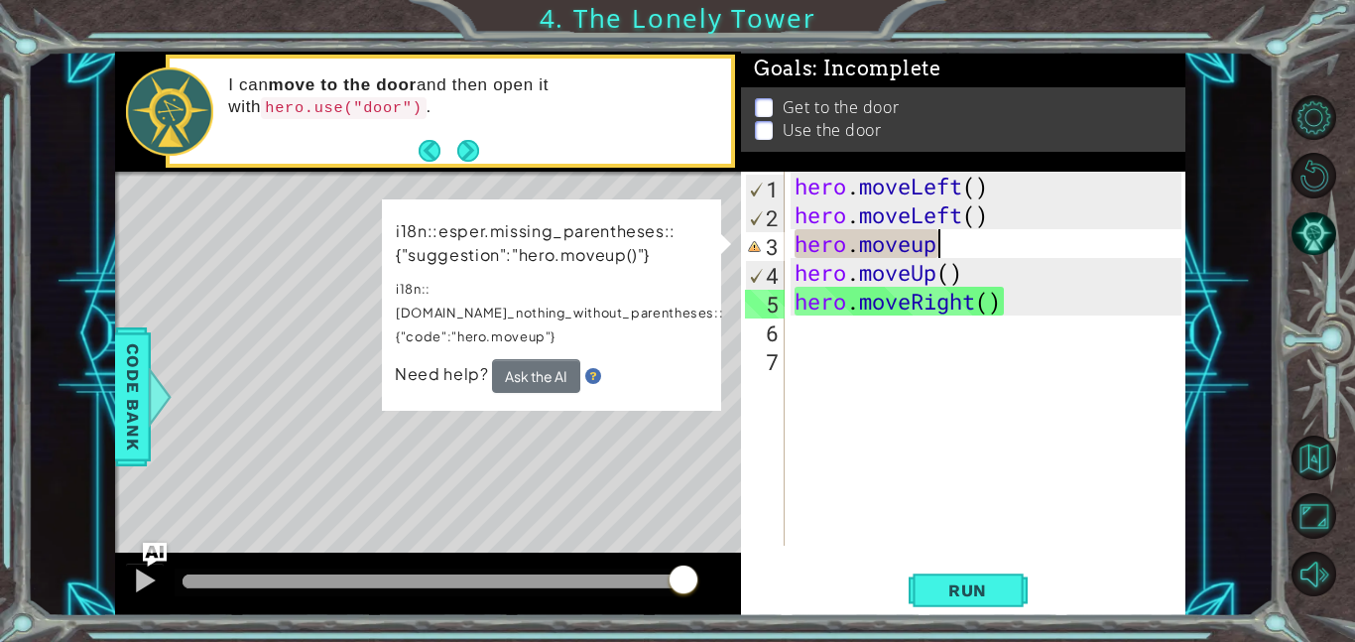
type textarea "hero.moveup"
